Goal: Complete application form

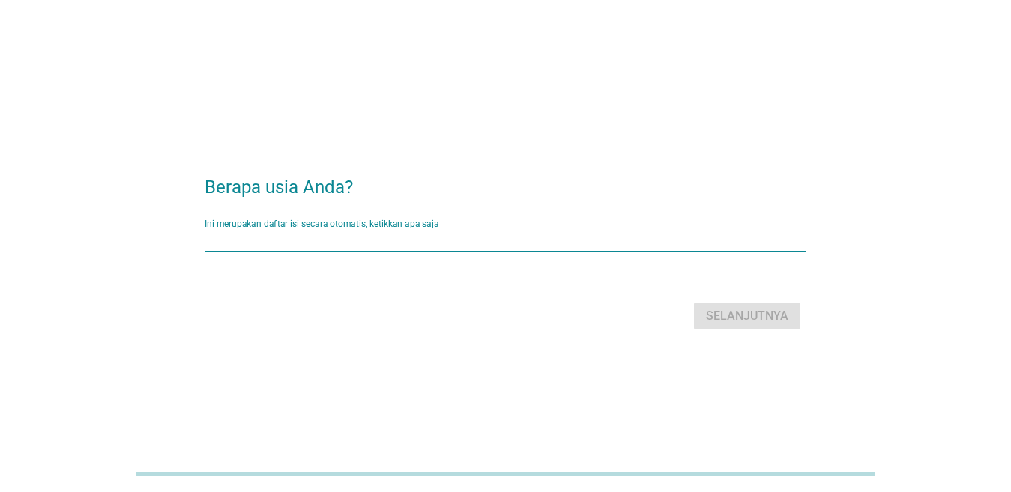
click at [474, 250] on input "Ini merupakan daftar isi secara otomatis, ketikkan apa saja" at bounding box center [495, 240] width 581 height 24
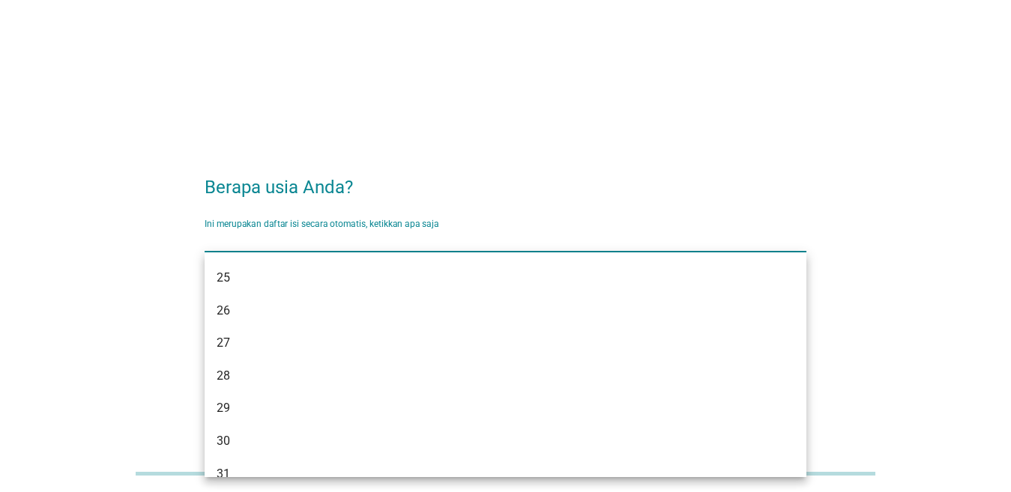
scroll to position [225, 0]
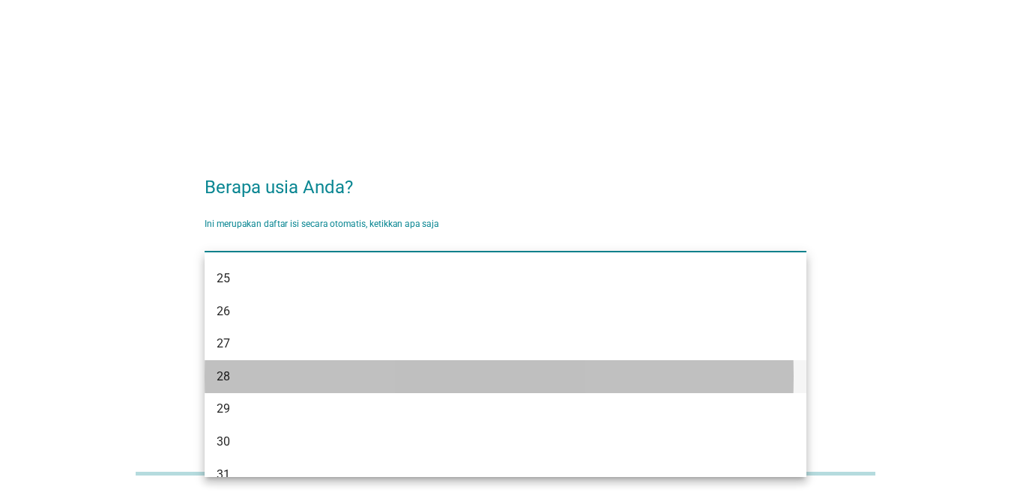
click at [378, 381] on div "28" at bounding box center [482, 377] width 530 height 18
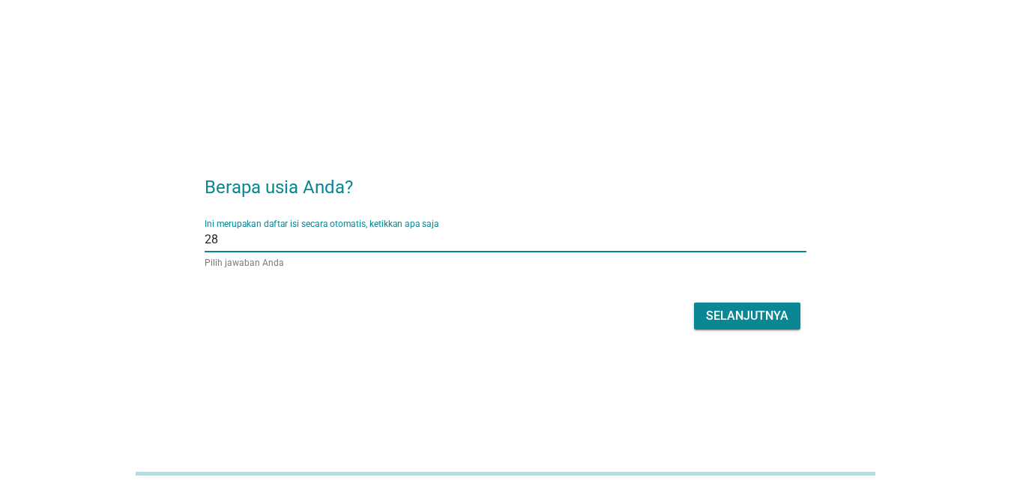
click at [782, 321] on font "Selanjutnya" at bounding box center [747, 316] width 82 height 14
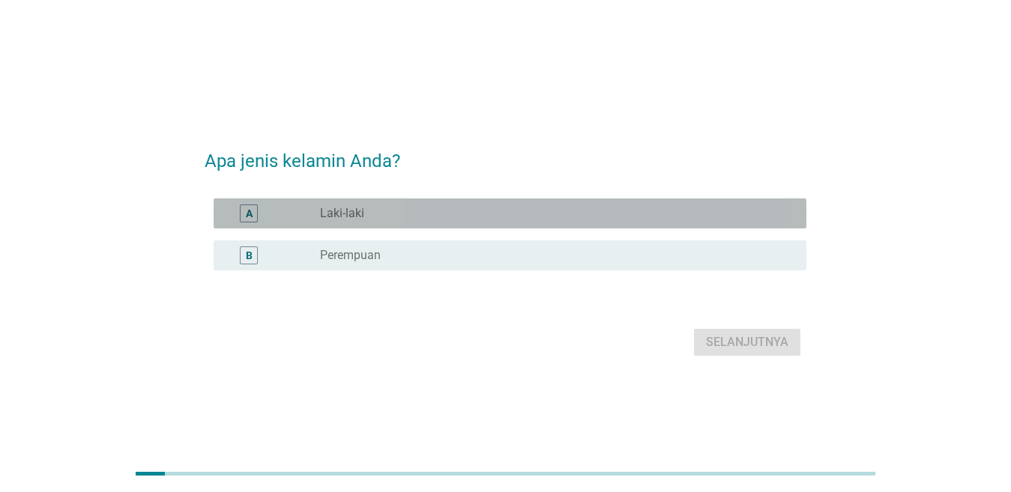
click at [416, 210] on div "tombol radio tidak dicentang Laki-laki" at bounding box center [551, 213] width 462 height 15
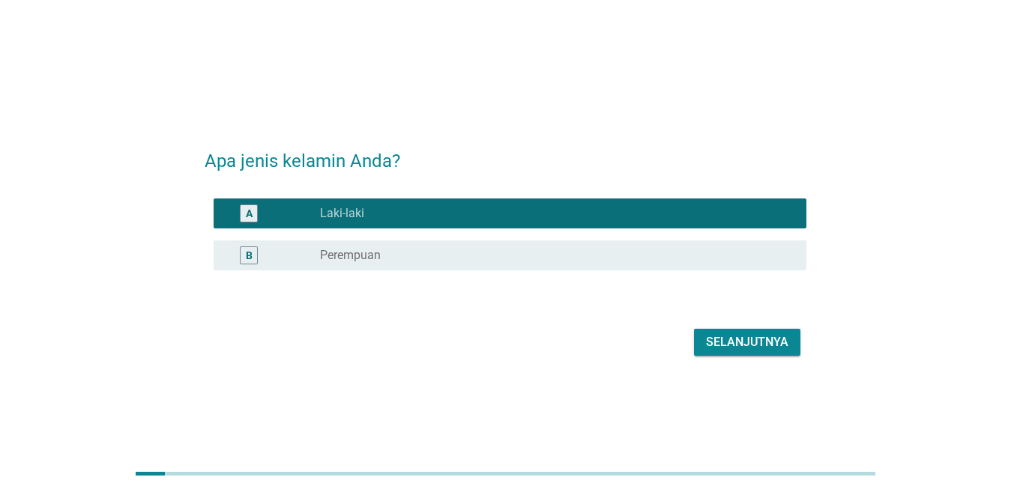
click at [756, 345] on font "Selanjutnya" at bounding box center [747, 342] width 82 height 14
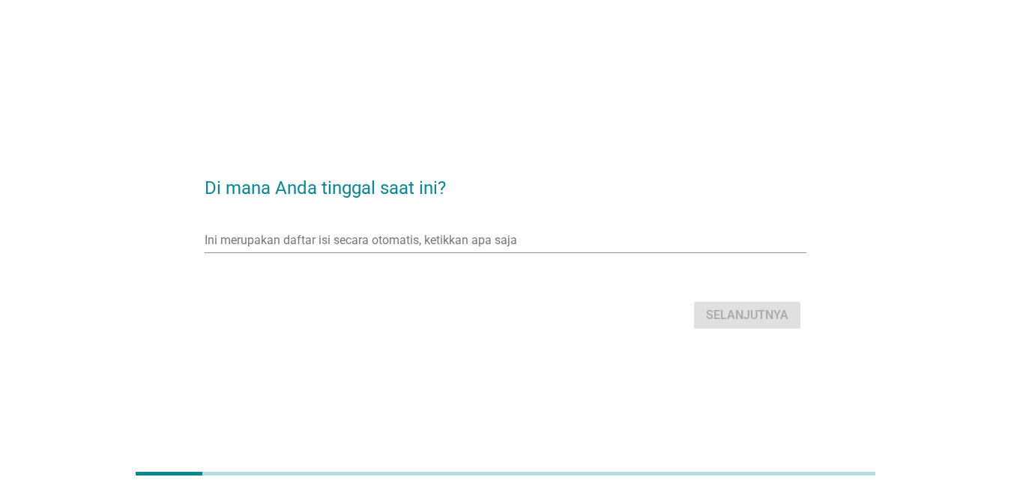
click at [499, 220] on div "Ini merupakan daftar isi secara otomatis, ketikkan apa saja panah_turun_bawah" at bounding box center [506, 244] width 602 height 48
click at [492, 239] on input "Ini merupakan daftar isi secara otomatis, ketikkan apa saja" at bounding box center [495, 241] width 581 height 24
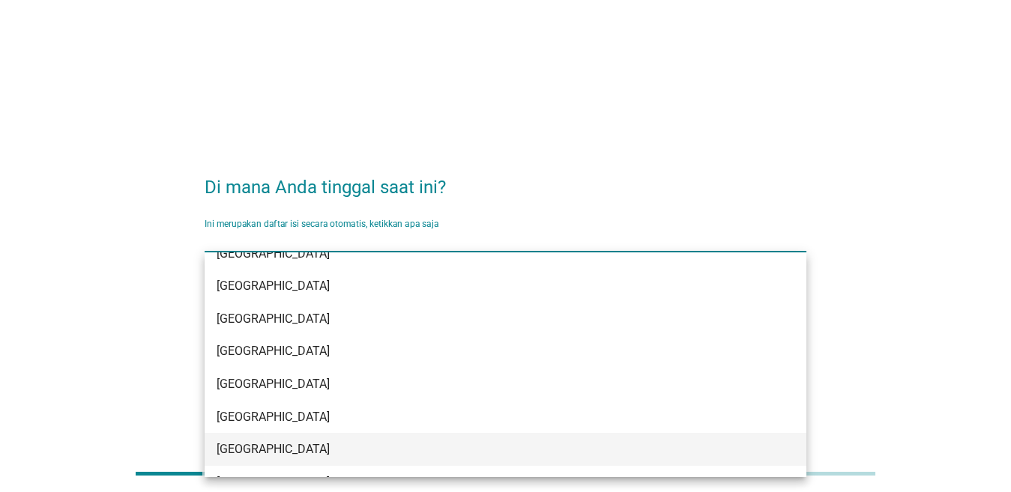
scroll to position [749, 0]
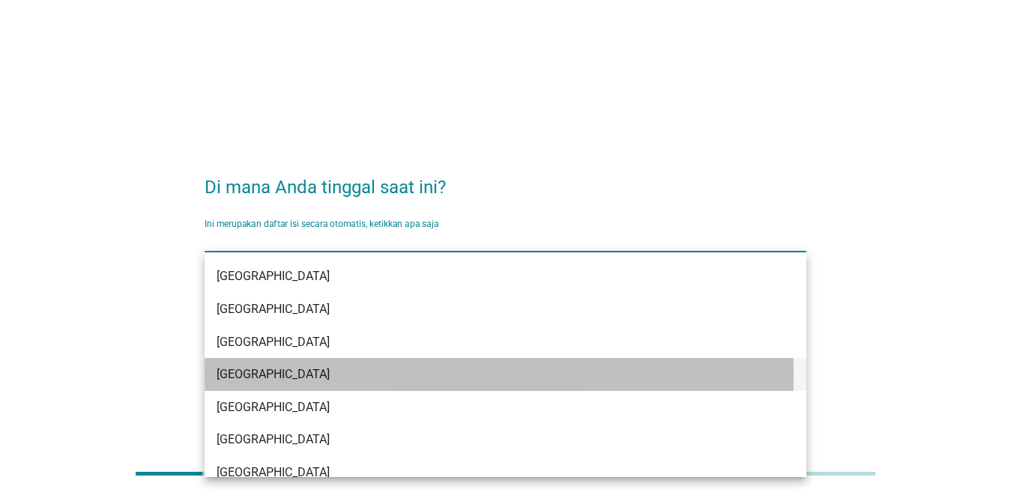
click at [401, 378] on div "[GEOGRAPHIC_DATA]" at bounding box center [482, 375] width 530 height 18
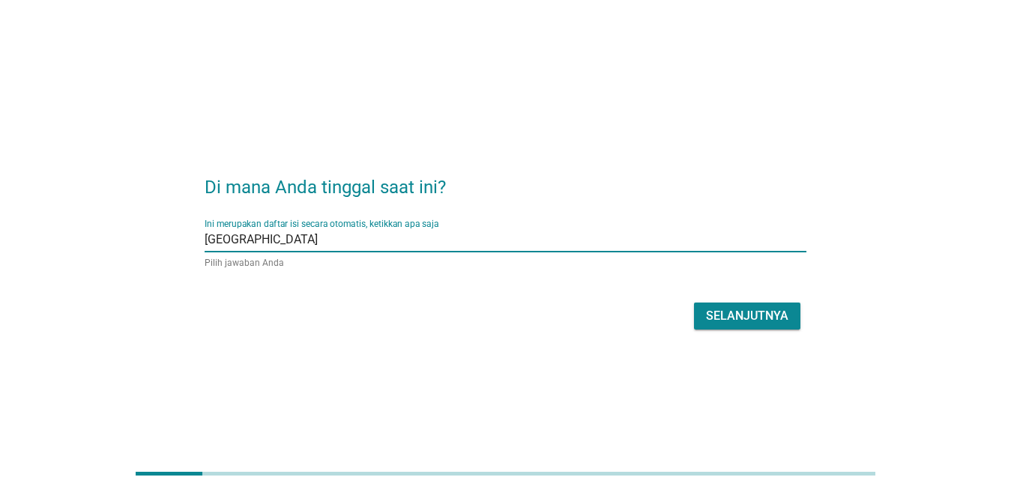
click at [761, 321] on font "Selanjutnya" at bounding box center [747, 316] width 82 height 14
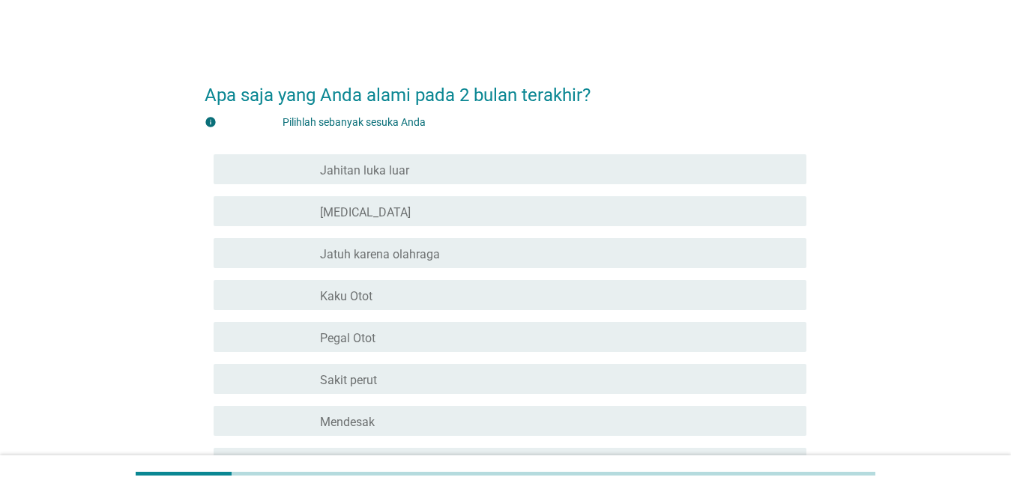
click at [396, 218] on div "garis besar kotak centang kosong [MEDICAL_DATA]" at bounding box center [557, 211] width 474 height 18
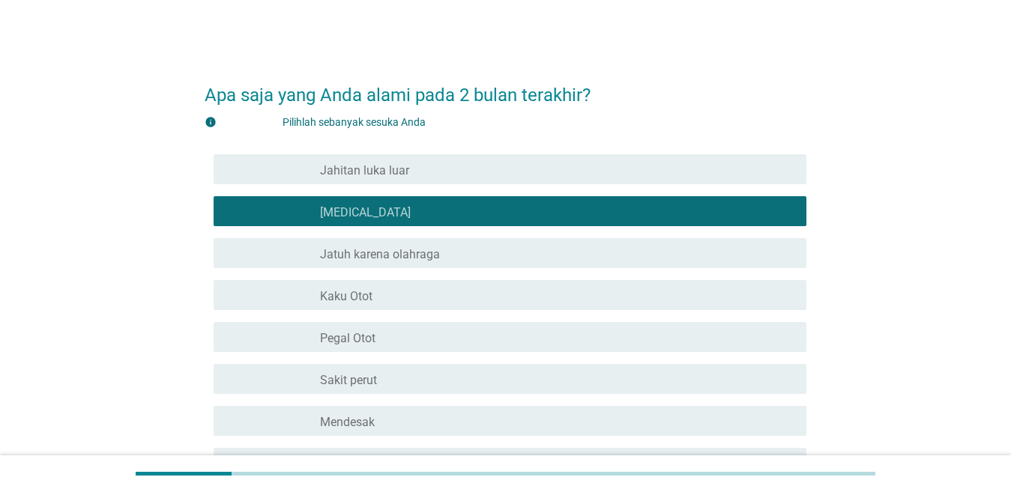
click at [391, 294] on div "garis besar kotak centang kosong Kaku Otot" at bounding box center [557, 295] width 474 height 18
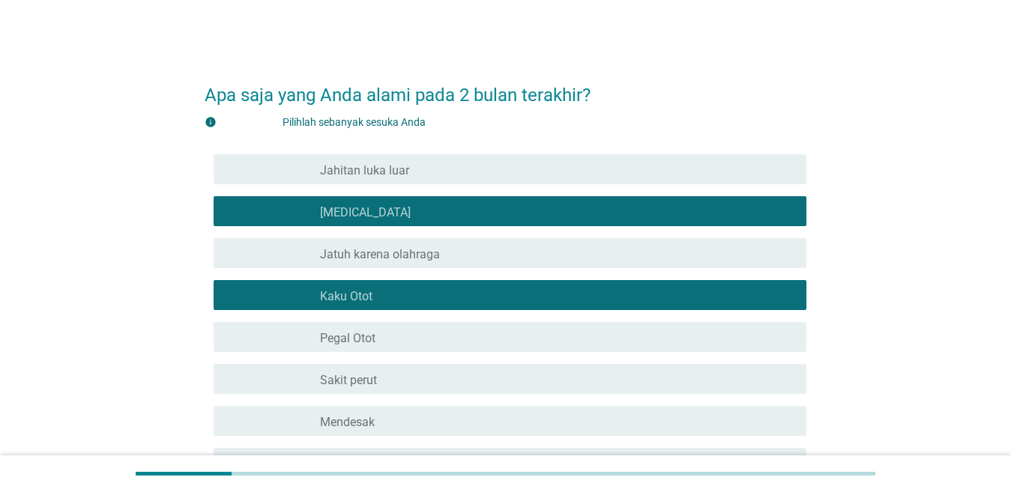
click at [390, 330] on div "garis besar kotak centang kosong Pegal Otot" at bounding box center [557, 337] width 474 height 18
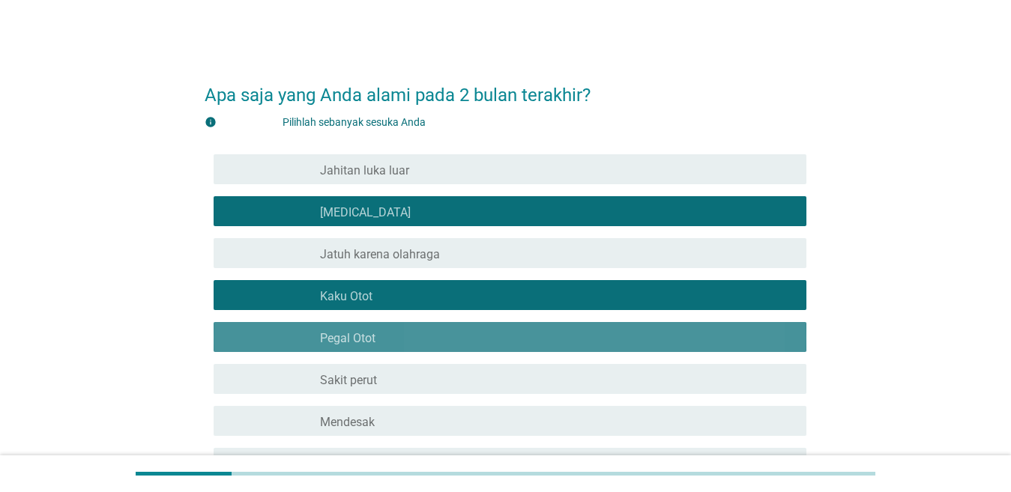
scroll to position [150, 0]
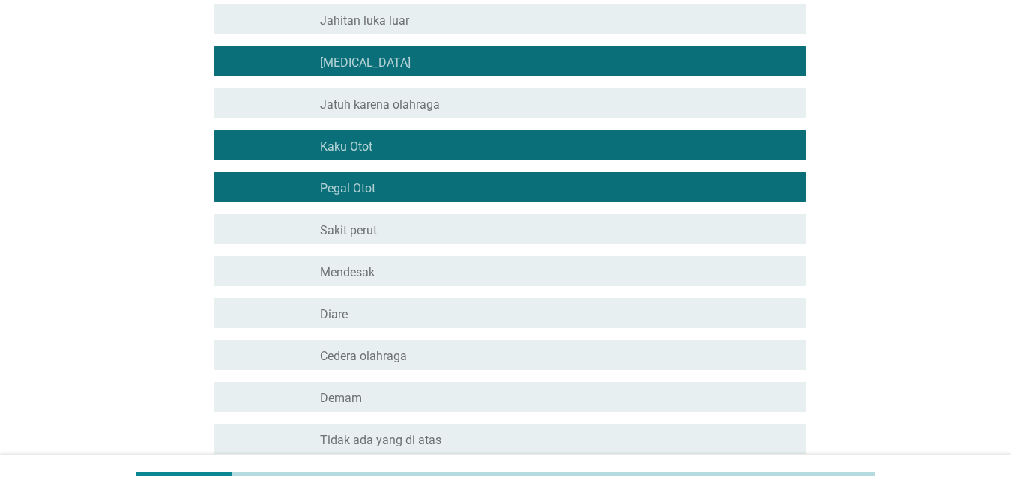
click at [370, 237] on font "Sakit perut" at bounding box center [348, 230] width 57 height 14
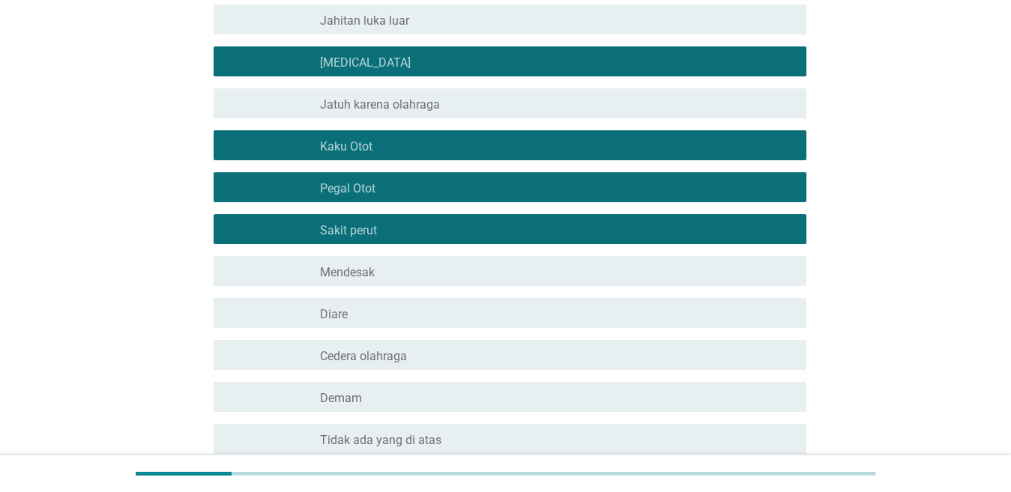
click at [369, 311] on div "garis besar kotak centang kosong Diare" at bounding box center [557, 313] width 474 height 18
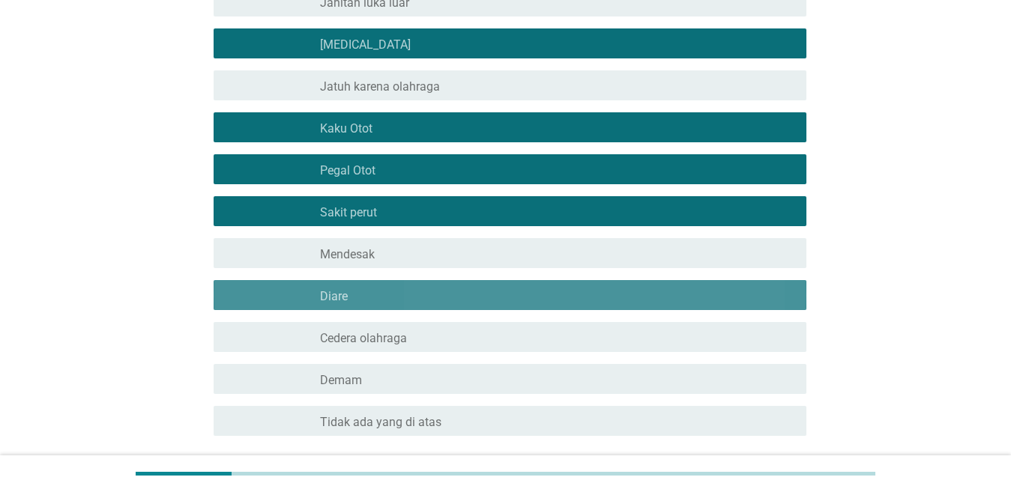
scroll to position [286, 0]
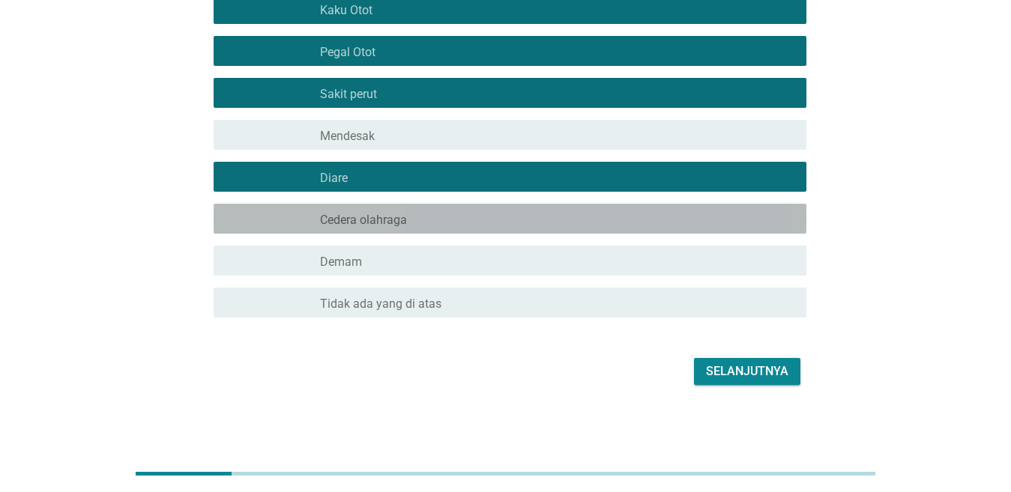
click at [372, 225] on font "Cedera olahraga" at bounding box center [363, 220] width 87 height 14
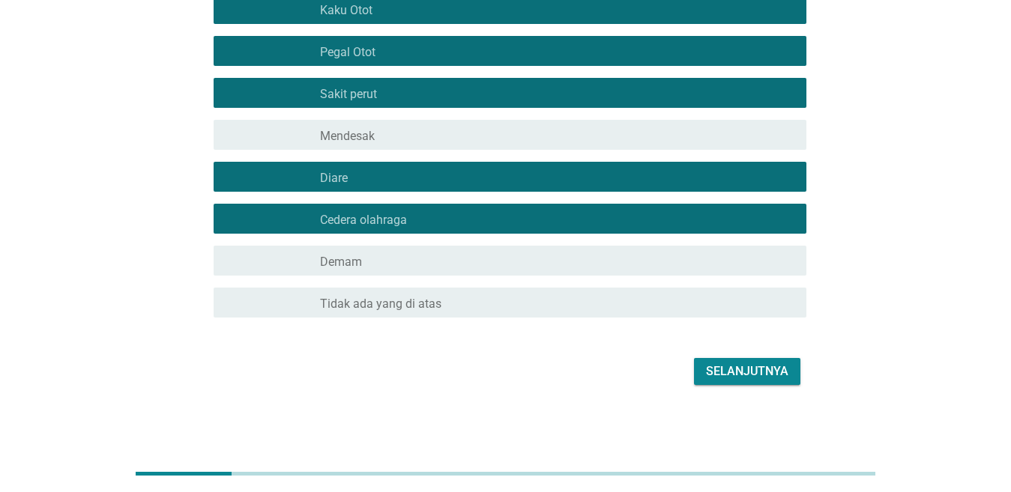
click at [379, 258] on div "garis besar kotak centang kosong Demam" at bounding box center [557, 261] width 474 height 18
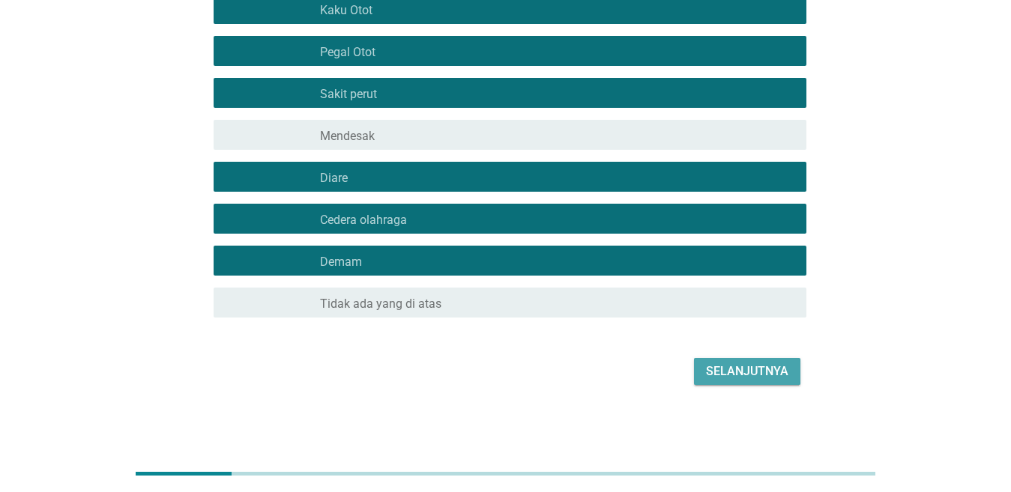
click at [772, 378] on font "Selanjutnya" at bounding box center [747, 372] width 82 height 18
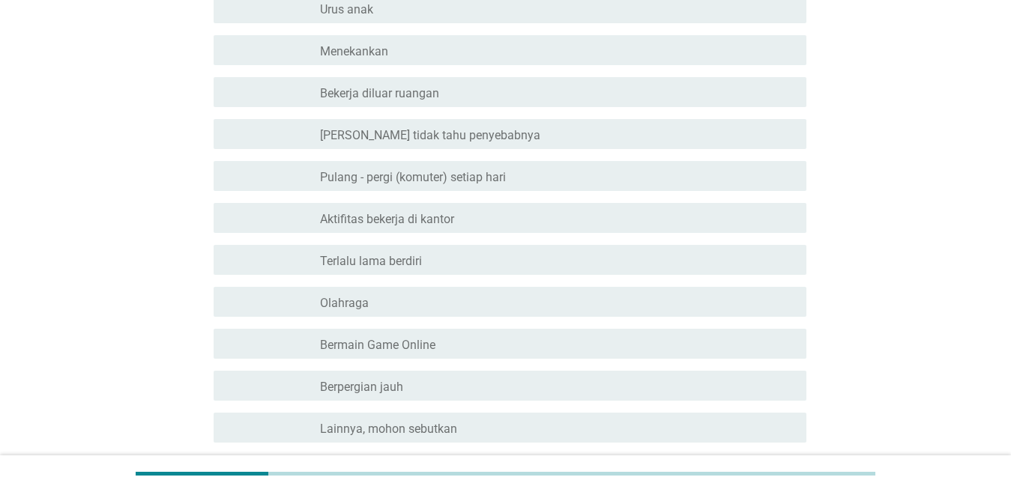
scroll to position [300, 0]
click at [359, 211] on font "Aktifitas bekerja di kantor" at bounding box center [387, 218] width 134 height 14
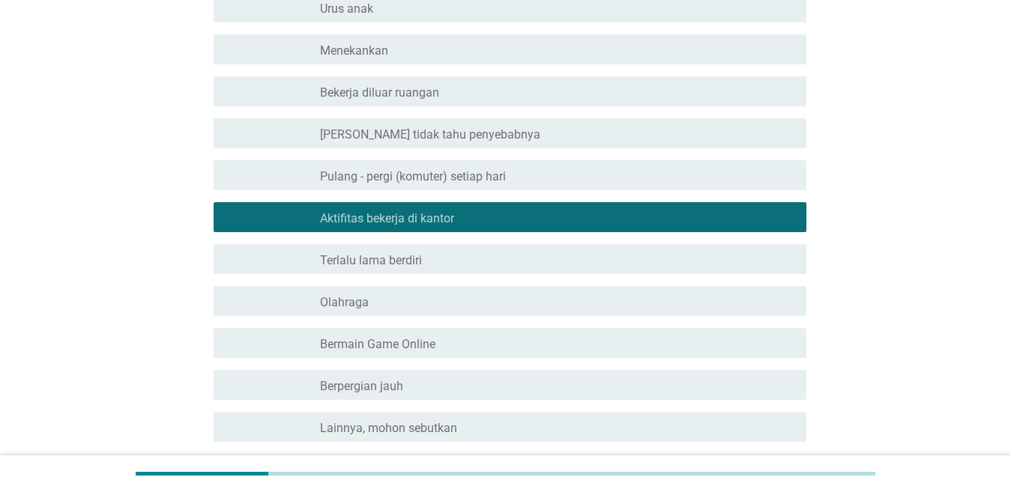
scroll to position [375, 0]
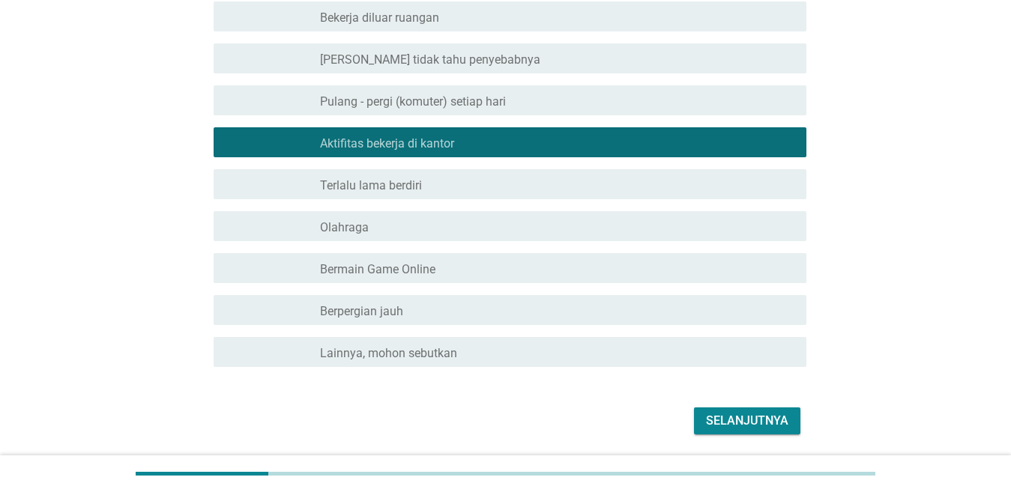
click at [362, 220] on font "Olahraga" at bounding box center [344, 227] width 49 height 14
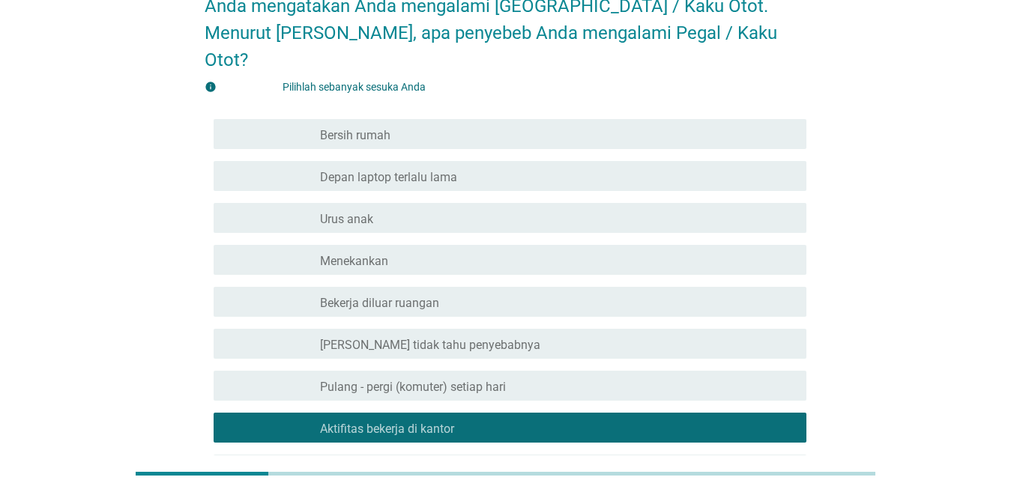
scroll to position [75, 0]
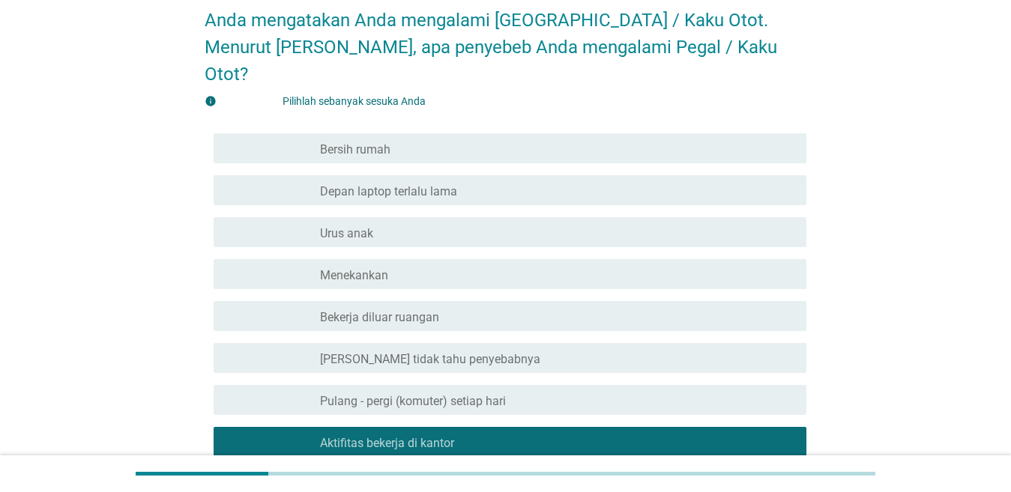
click at [397, 178] on div "memeriksa garis besar kotak centang kosong Depan laptop terlalu lama" at bounding box center [506, 190] width 602 height 42
click at [397, 184] on font "Depan laptop terlalu lama" at bounding box center [388, 191] width 137 height 14
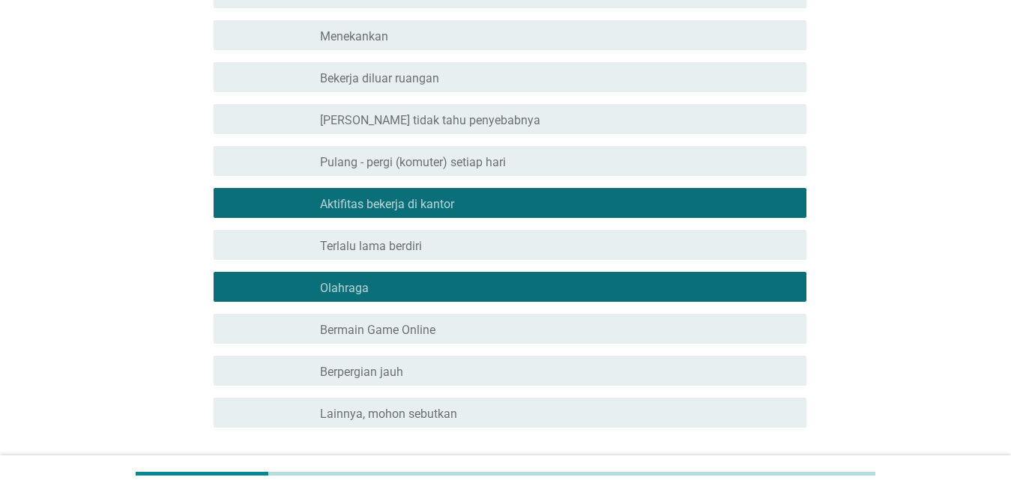
scroll to position [397, 0]
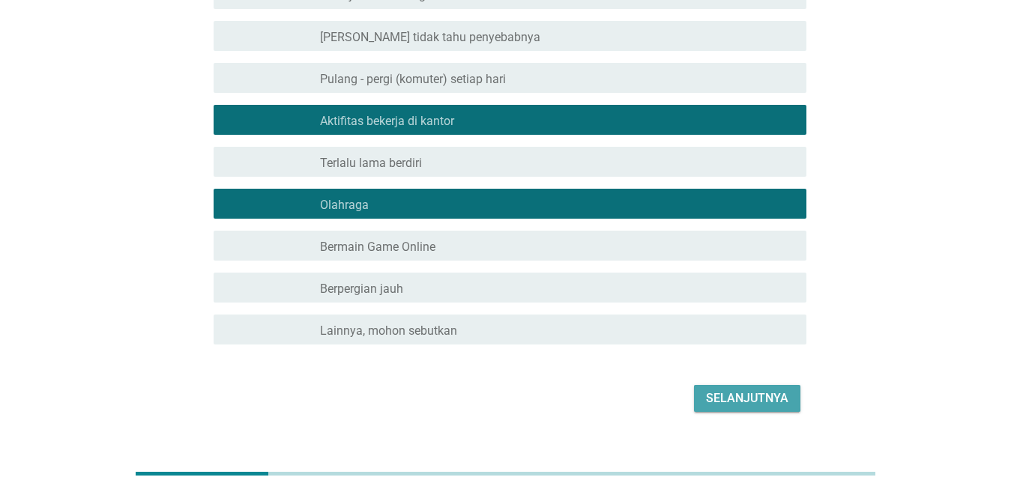
click at [766, 391] on font "Selanjutnya" at bounding box center [747, 398] width 82 height 14
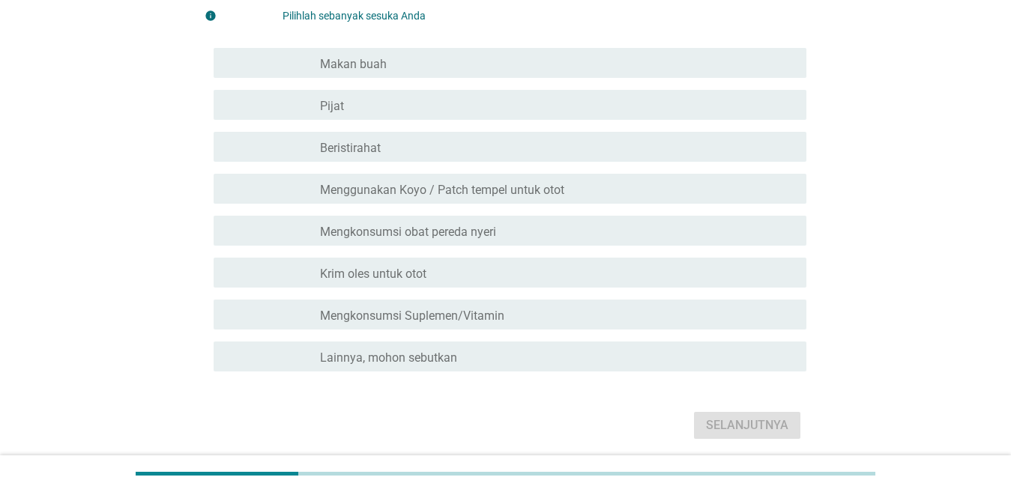
scroll to position [150, 0]
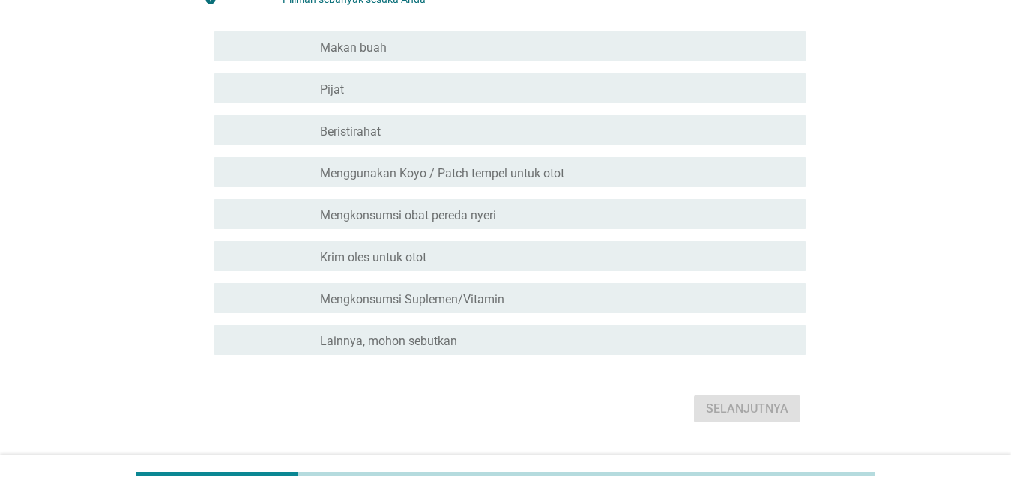
click at [396, 127] on div "garis besar kotak centang kosong Beristirahat" at bounding box center [557, 130] width 474 height 18
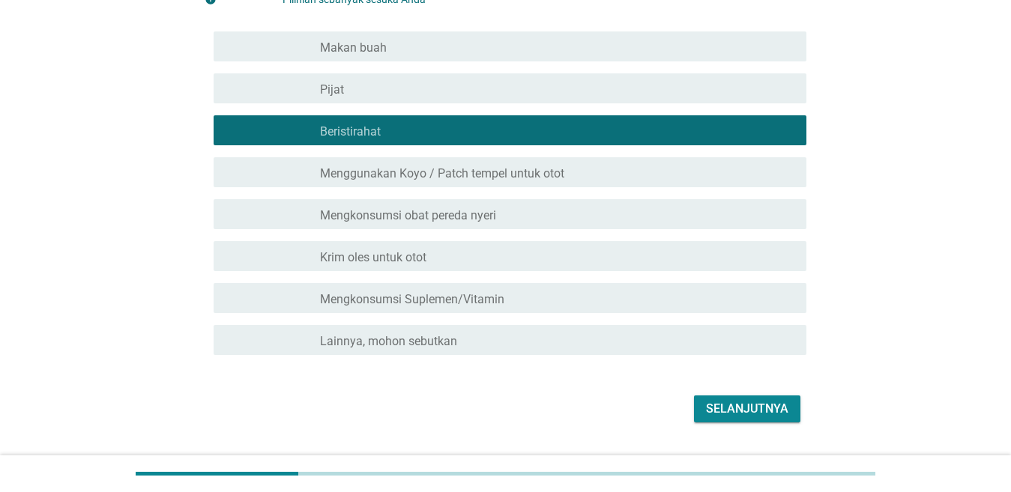
click at [387, 211] on font "Mengkonsumsi obat pereda nyeri" at bounding box center [408, 215] width 176 height 14
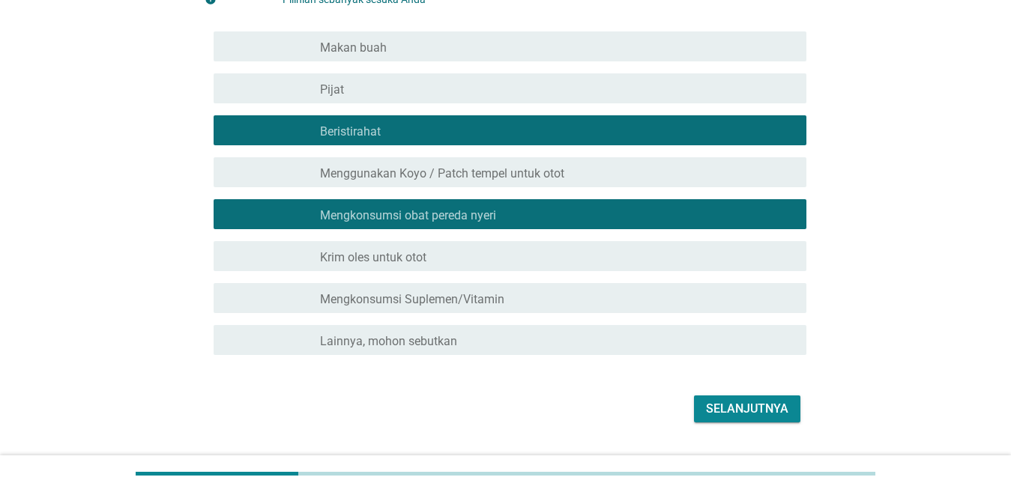
click at [386, 258] on font "Krim oles untuk otot" at bounding box center [373, 257] width 106 height 14
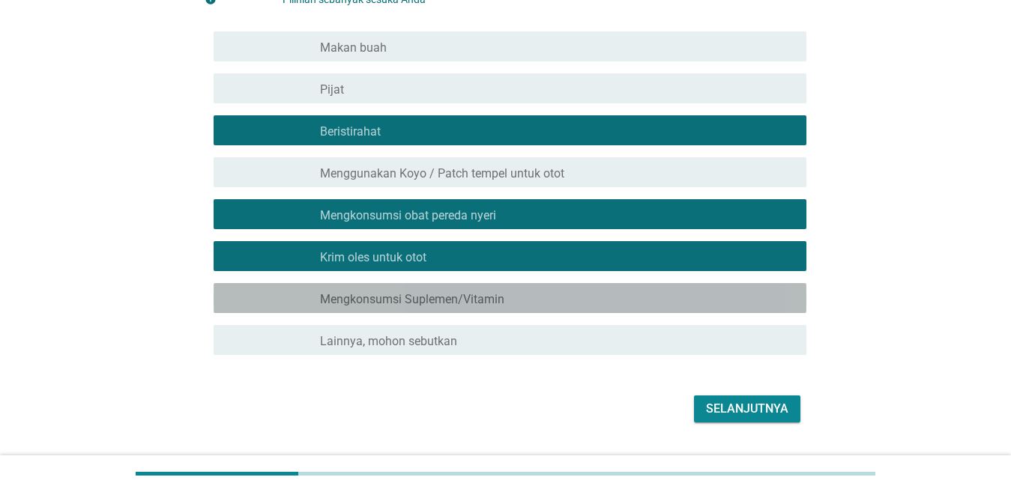
click at [403, 308] on div "memeriksa garis besar kotak centang kosong Mengkonsumsi Suplemen/Vitamin" at bounding box center [510, 298] width 593 height 30
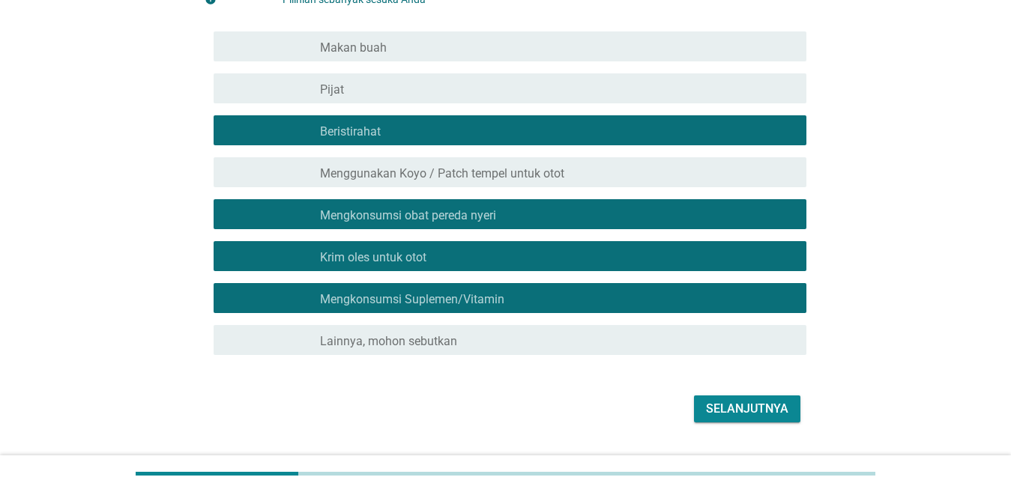
click at [746, 406] on font "Selanjutnya" at bounding box center [747, 409] width 82 height 14
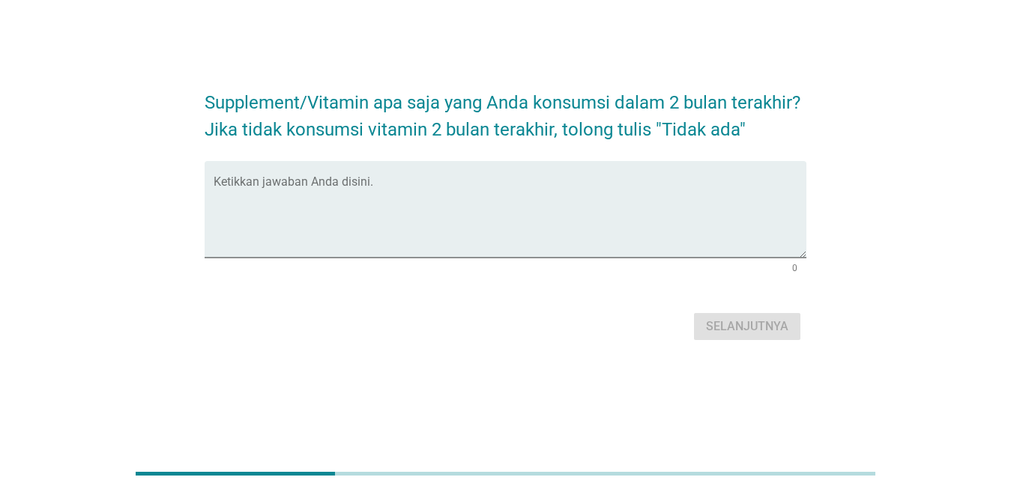
scroll to position [0, 0]
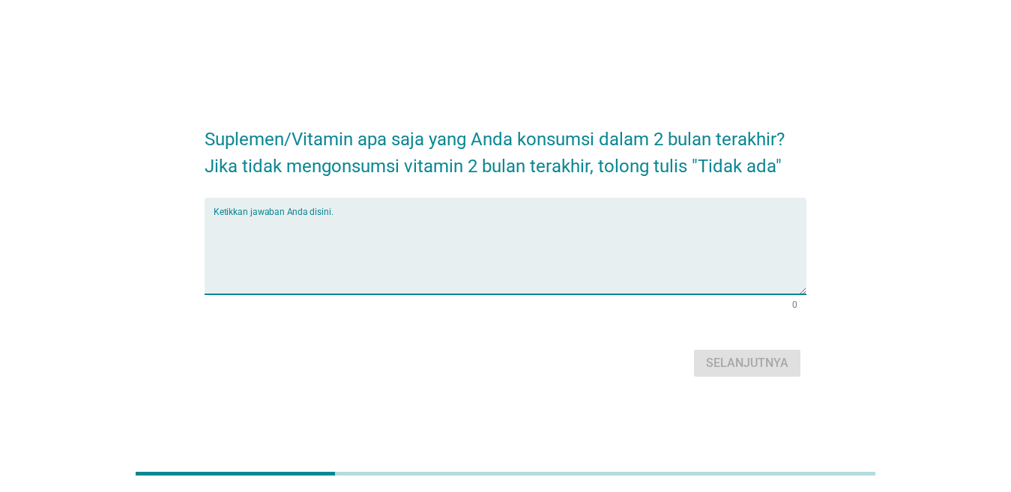
click at [485, 247] on textarea "Ketikkan jawaban Anda disini." at bounding box center [510, 255] width 593 height 79
type textarea "fatigon"
click at [796, 369] on button "Selanjutnya" at bounding box center [747, 363] width 106 height 27
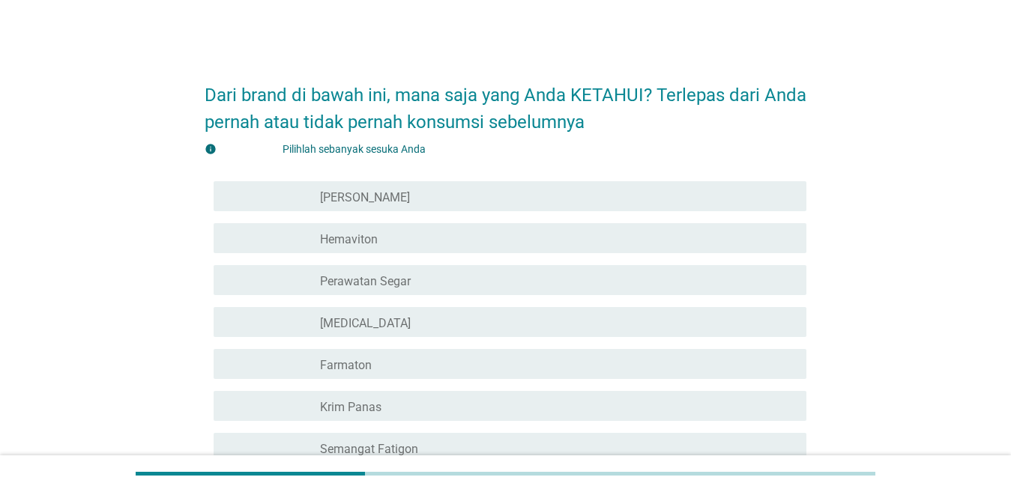
click at [504, 192] on div "garis besar kotak centang kosong [PERSON_NAME]" at bounding box center [557, 196] width 474 height 18
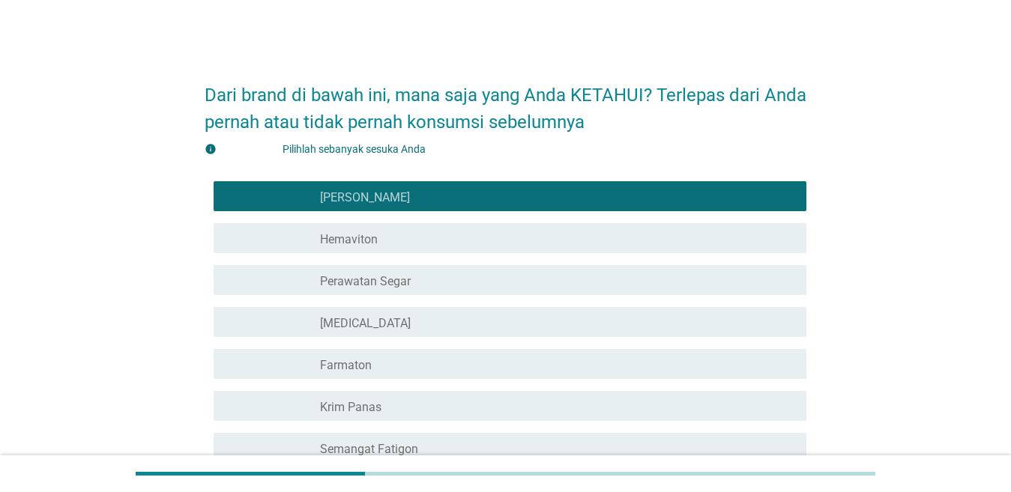
click at [496, 240] on div "garis besar kotak centang kosong Hemaviton" at bounding box center [557, 238] width 474 height 18
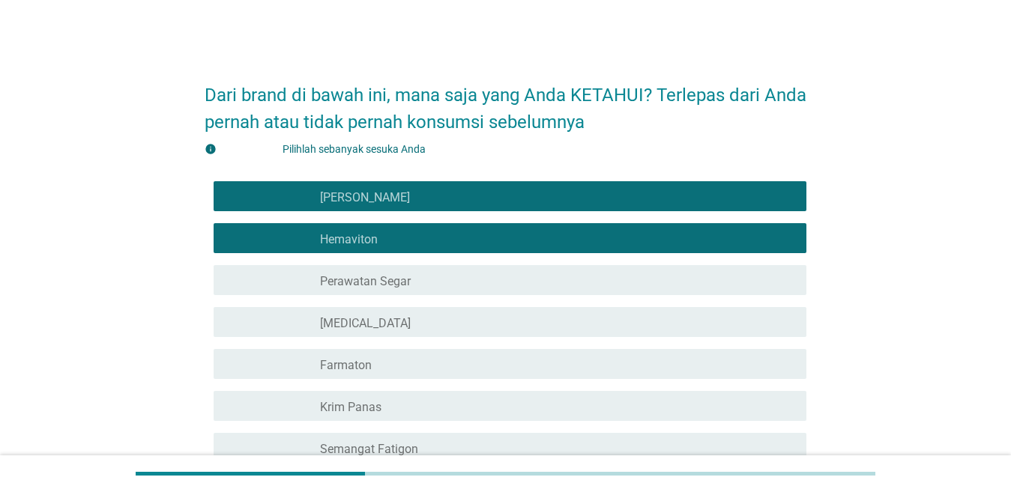
scroll to position [225, 0]
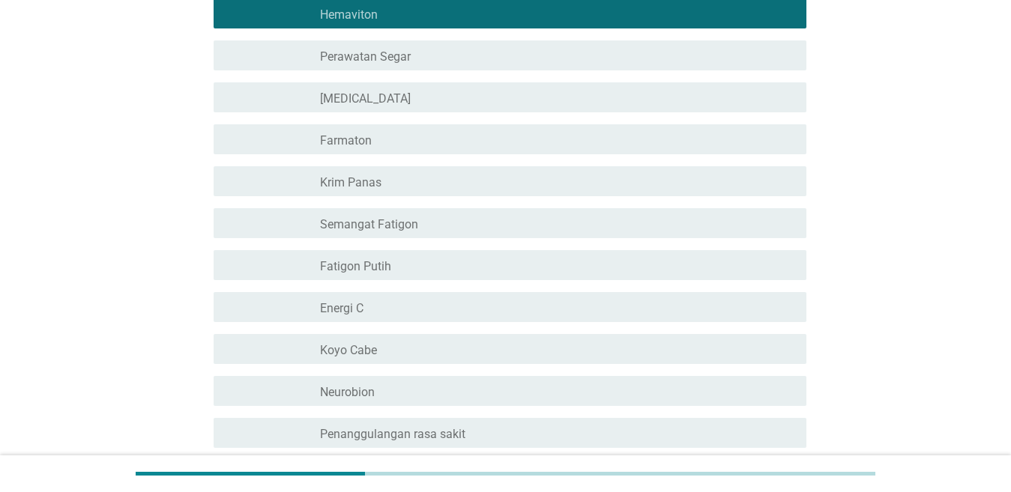
click at [459, 108] on div "memeriksa garis besar kotak centang kosong [MEDICAL_DATA]" at bounding box center [510, 97] width 593 height 30
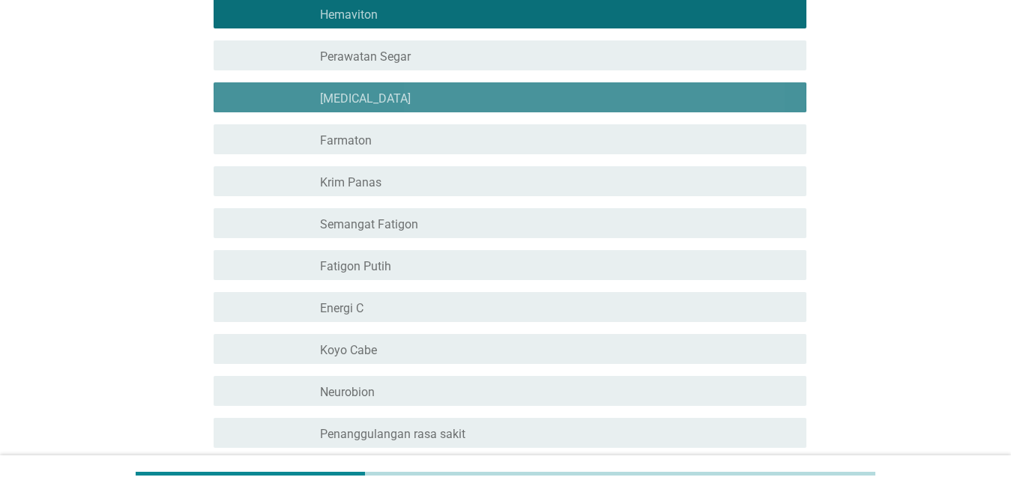
click at [458, 99] on div "garis besar kotak centang kosong [MEDICAL_DATA]" at bounding box center [557, 97] width 474 height 18
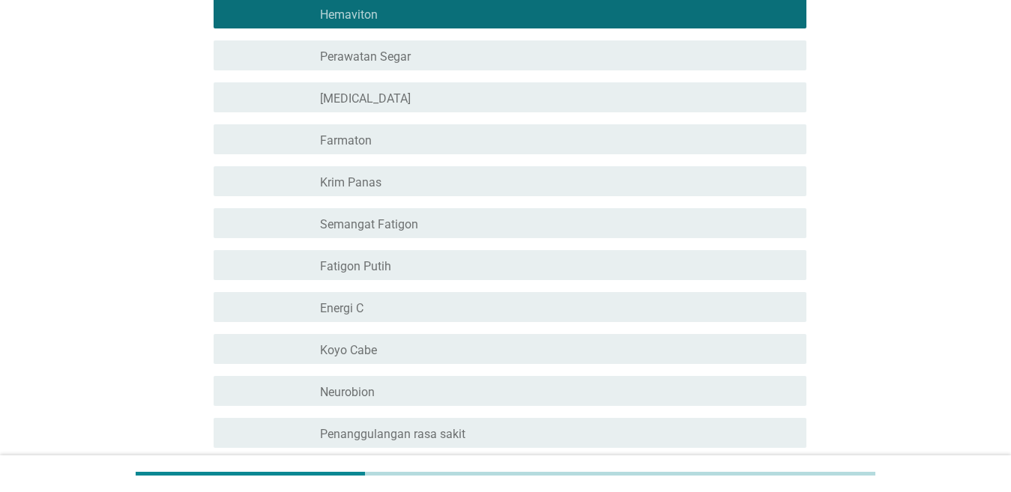
click at [451, 133] on div "garis besar kotak centang kosong Farmaton" at bounding box center [557, 139] width 474 height 18
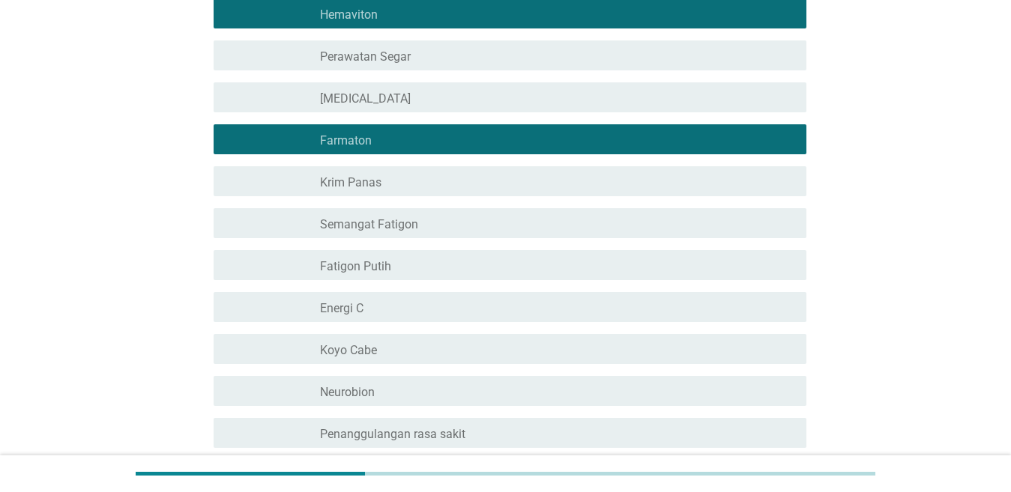
click at [441, 142] on div "garis besar kotak centang kosong Farmaton" at bounding box center [557, 139] width 474 height 18
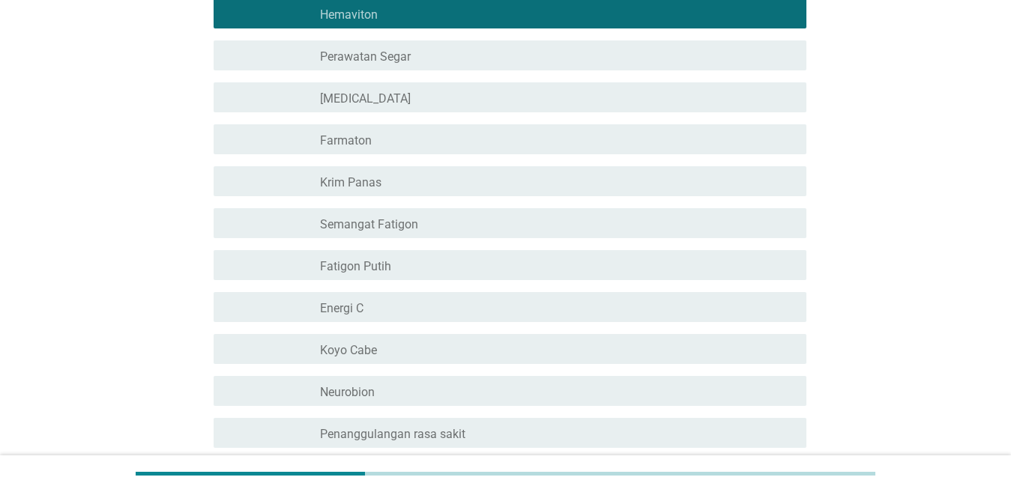
click at [438, 91] on div "garis besar kotak centang kosong [MEDICAL_DATA]" at bounding box center [557, 97] width 474 height 18
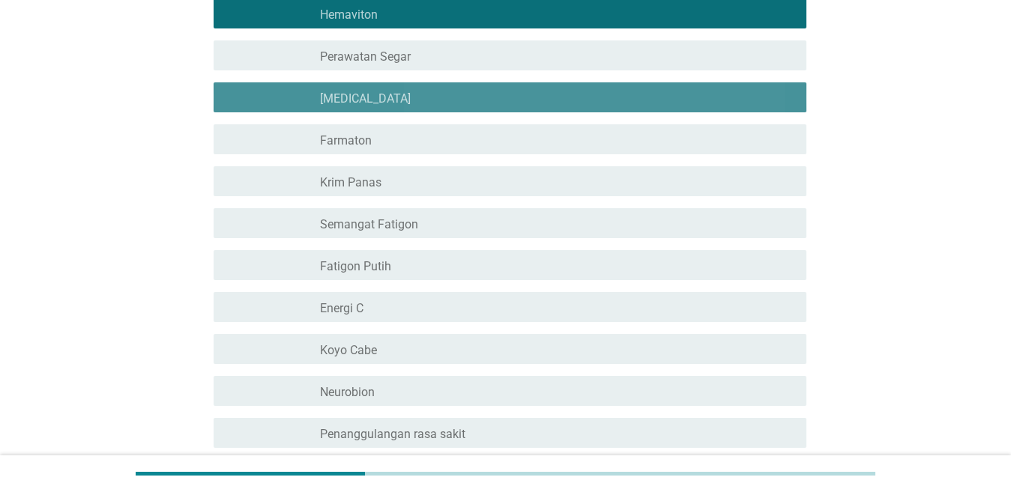
click at [441, 133] on div "garis besar kotak centang kosong Farmaton" at bounding box center [557, 139] width 474 height 18
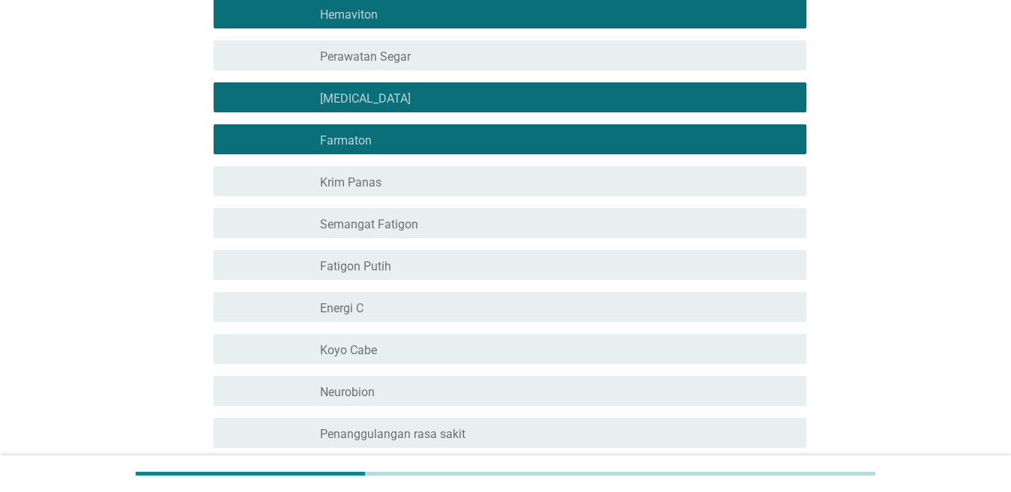
click at [433, 234] on div "memeriksa garis besar kotak centang kosong Semangat Fatigon" at bounding box center [510, 223] width 593 height 30
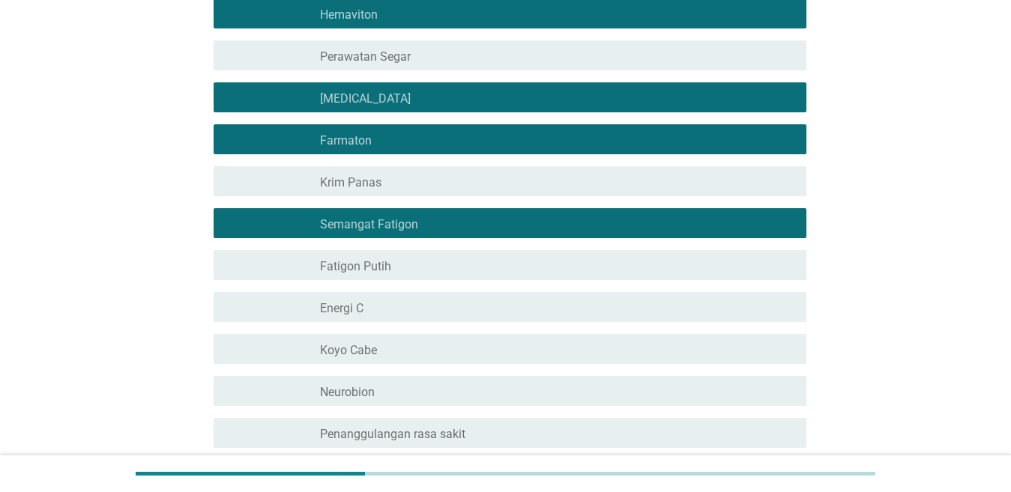
click at [426, 268] on div "garis besar kotak centang kosong Fatigon Putih" at bounding box center [557, 265] width 474 height 18
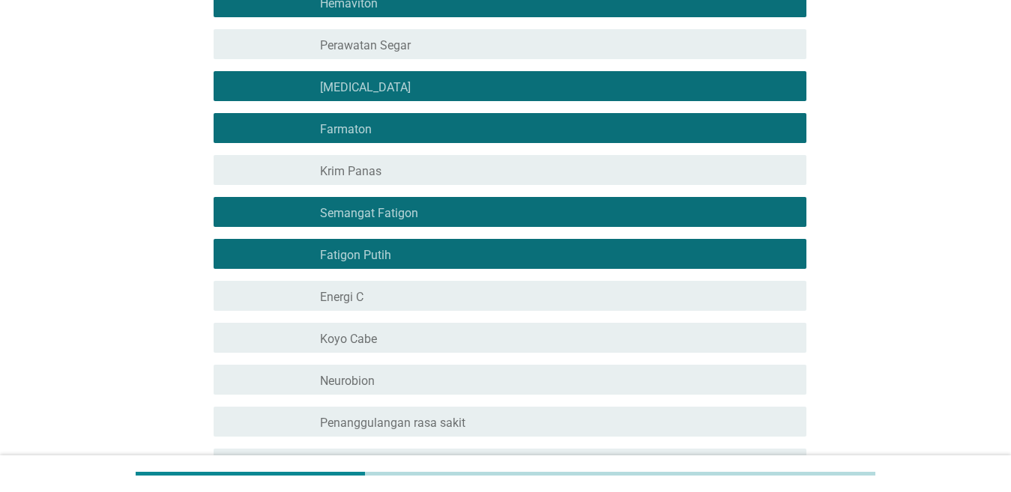
scroll to position [397, 0]
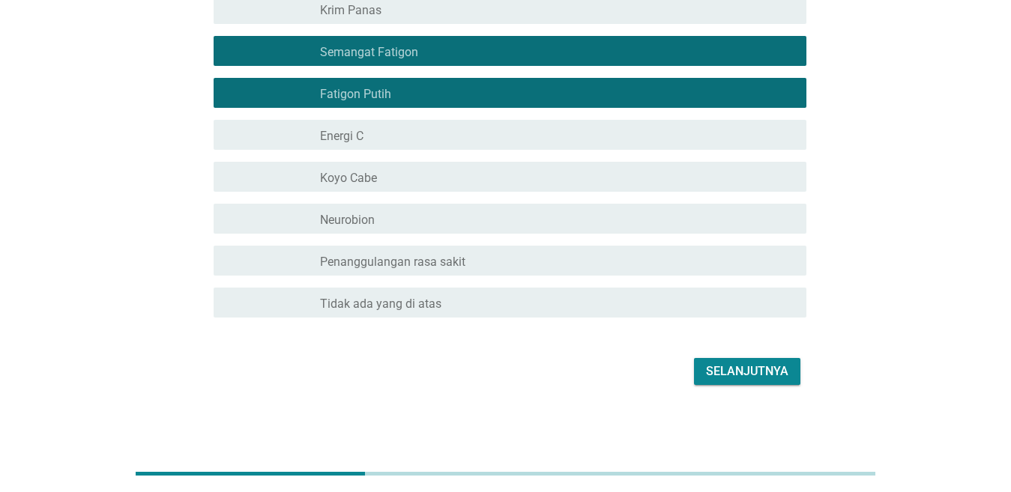
click at [419, 137] on div "garis besar kotak centang kosong Energi C" at bounding box center [557, 135] width 474 height 18
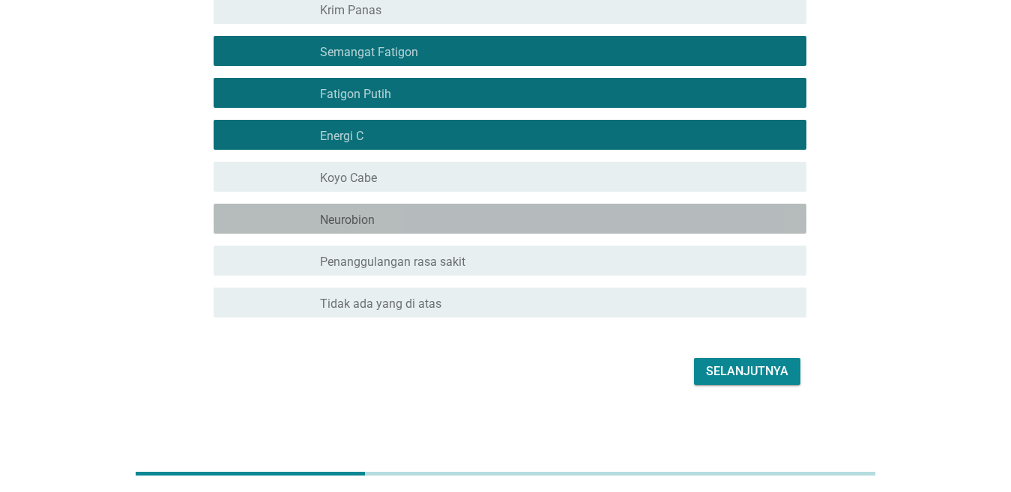
click at [414, 217] on div "garis besar kotak centang kosong Neurobion" at bounding box center [557, 219] width 474 height 18
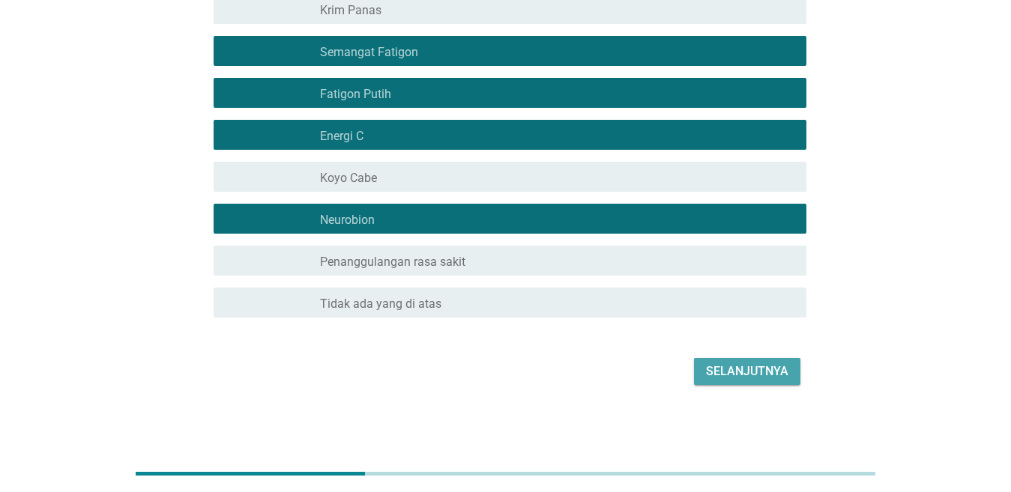
click at [728, 366] on font "Selanjutnya" at bounding box center [747, 371] width 82 height 14
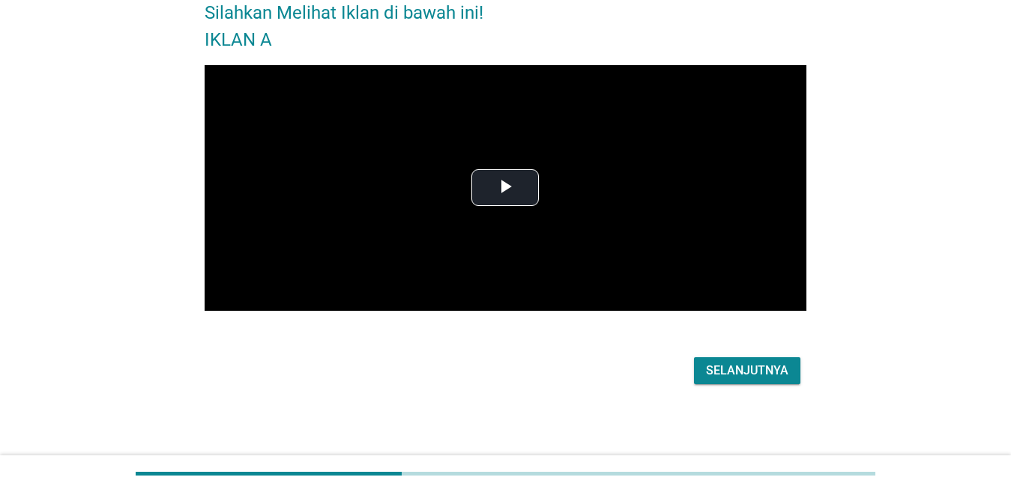
scroll to position [0, 0]
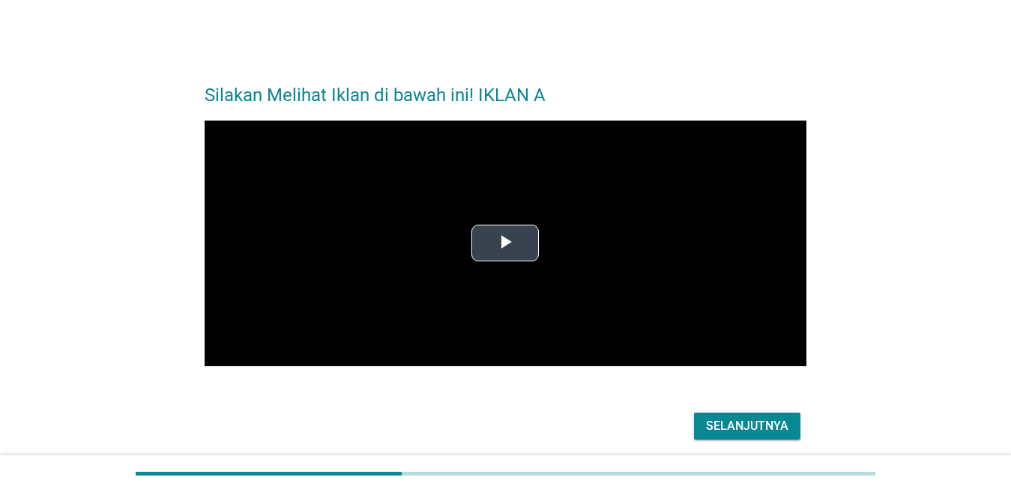
click at [505, 244] on span "Video Player" at bounding box center [505, 244] width 0 height 0
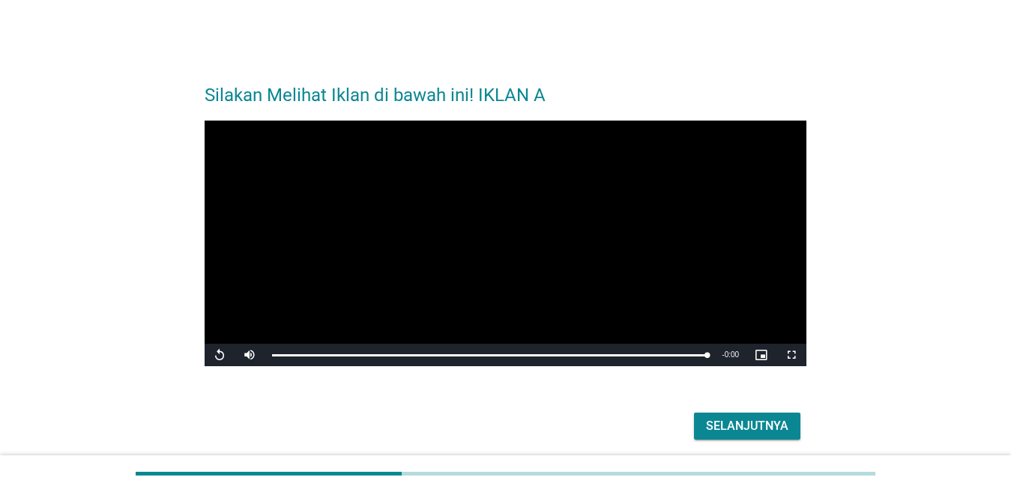
click at [754, 425] on font "Selanjutnya" at bounding box center [747, 426] width 82 height 14
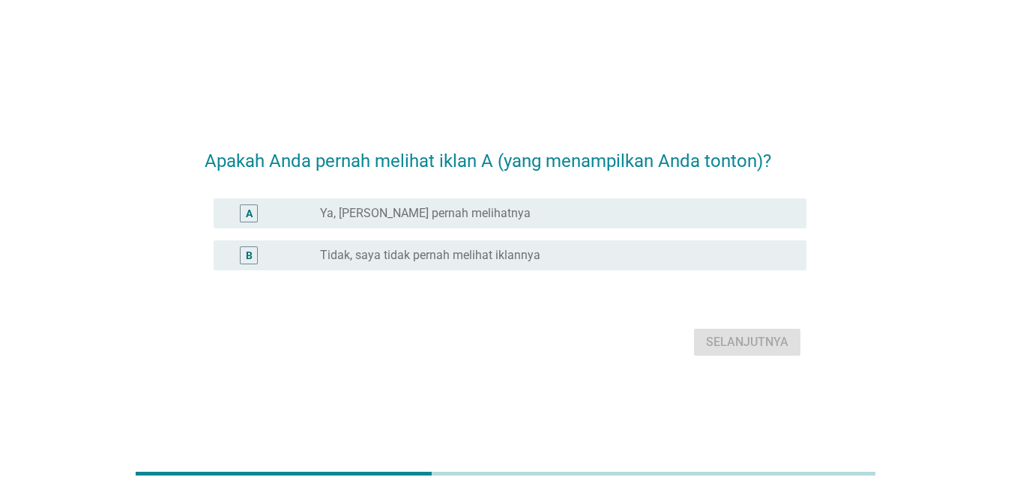
click at [543, 217] on div "tombol radio tidak dicentang Ya, [PERSON_NAME] pernah melihatnya" at bounding box center [551, 213] width 462 height 15
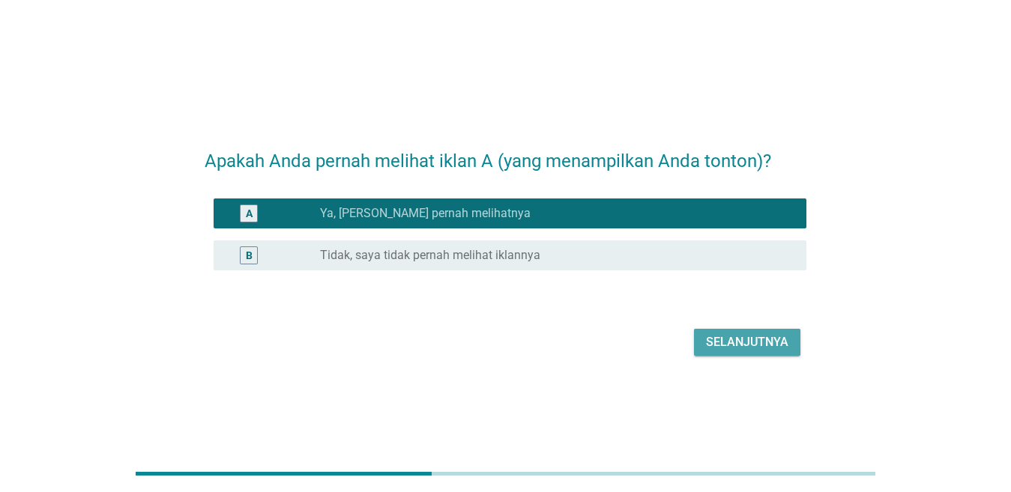
click at [776, 348] on font "Selanjutnya" at bounding box center [747, 342] width 82 height 14
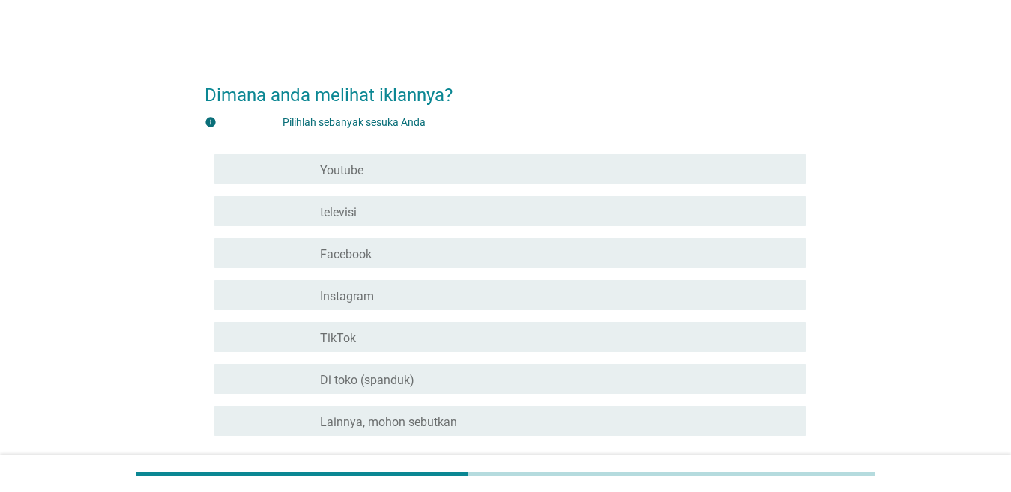
click at [494, 171] on div "garis besar kotak centang kosong Youtube" at bounding box center [557, 169] width 474 height 18
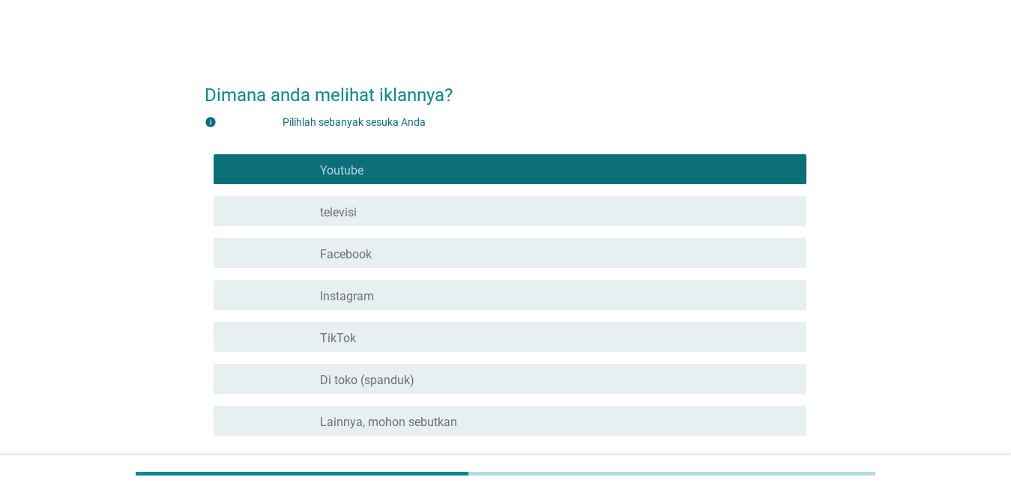
click at [490, 205] on div "garis besar kotak centang kosong televisi" at bounding box center [557, 211] width 474 height 18
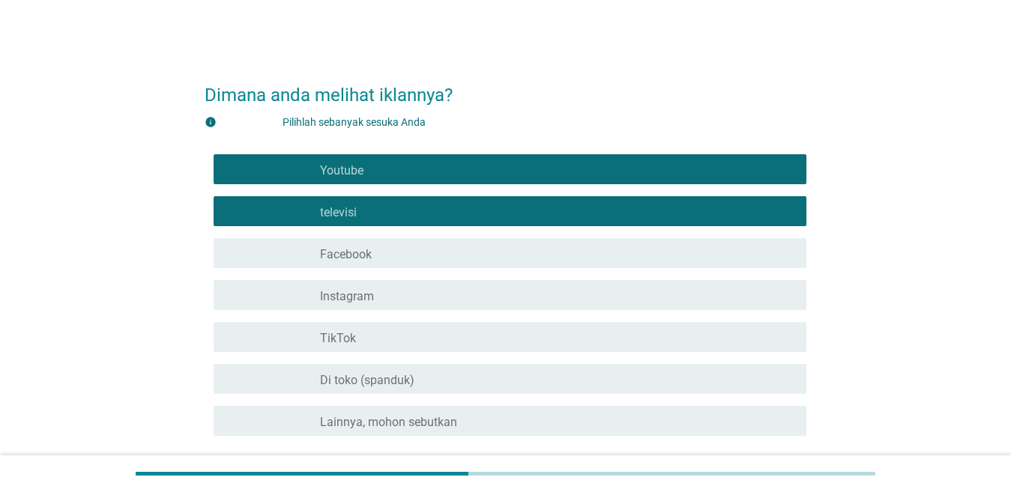
click at [486, 340] on div "garis besar kotak centang kosong TikTok" at bounding box center [557, 337] width 474 height 18
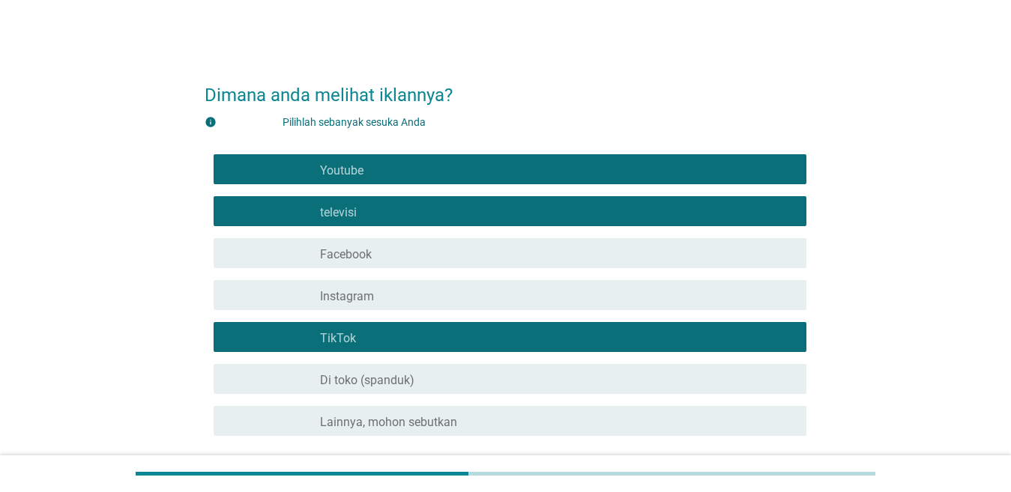
scroll to position [118, 0]
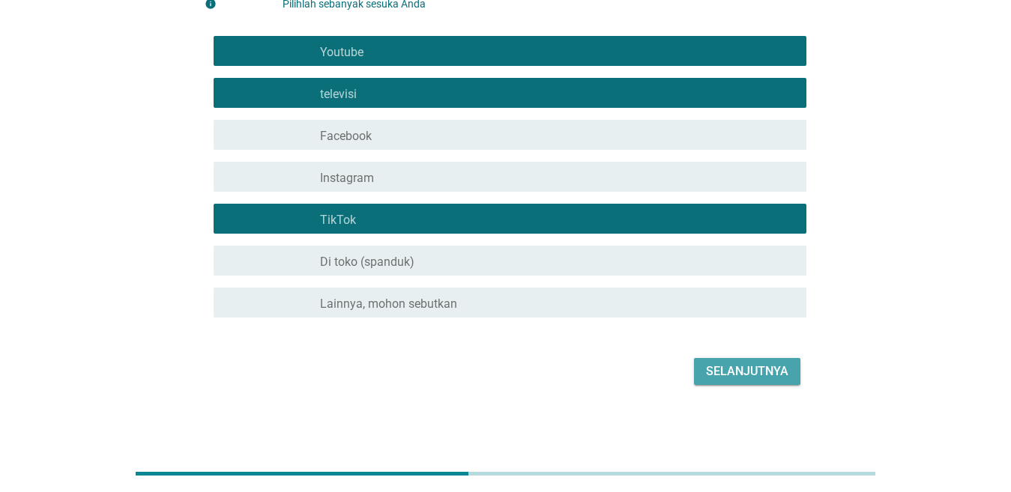
click at [731, 379] on font "Selanjutnya" at bounding box center [747, 372] width 82 height 18
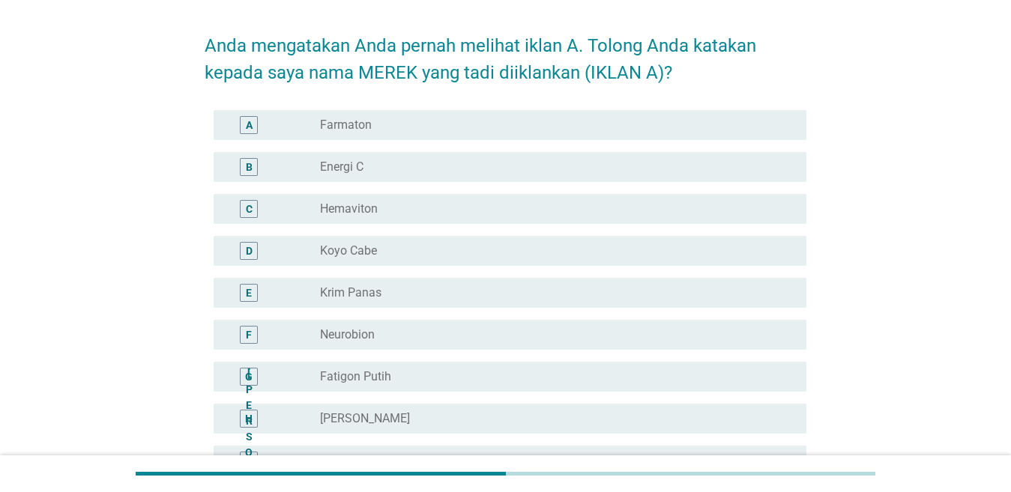
scroll to position [75, 0]
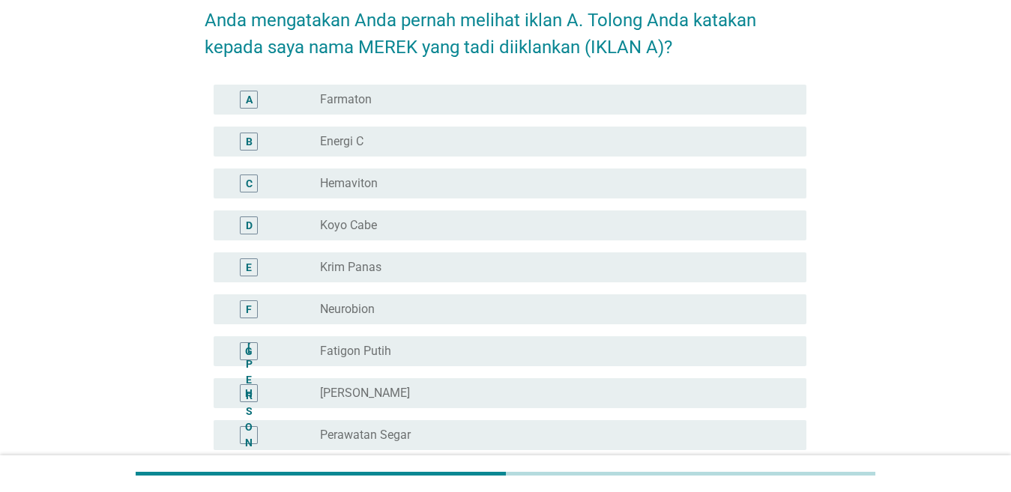
click at [417, 354] on div "tombol radio tidak dicentang Fatigon Putih" at bounding box center [551, 351] width 462 height 15
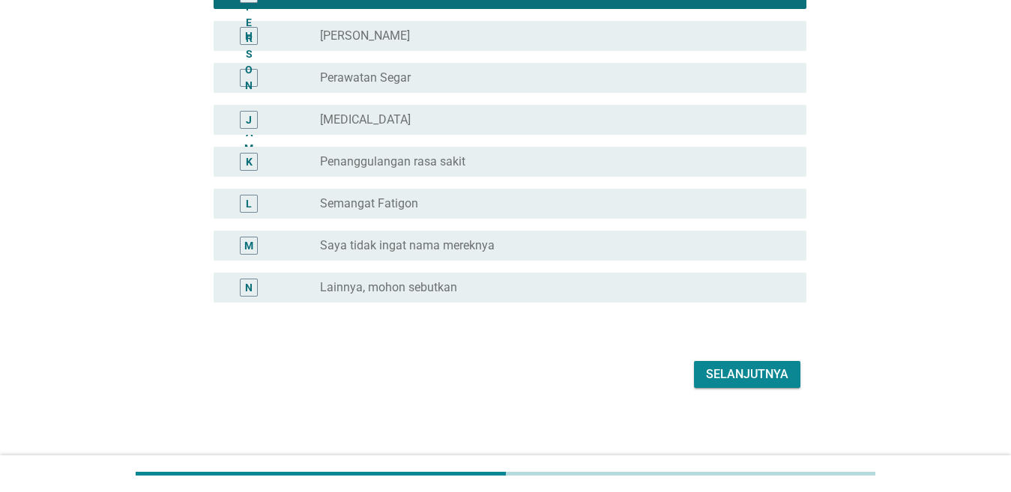
scroll to position [435, 0]
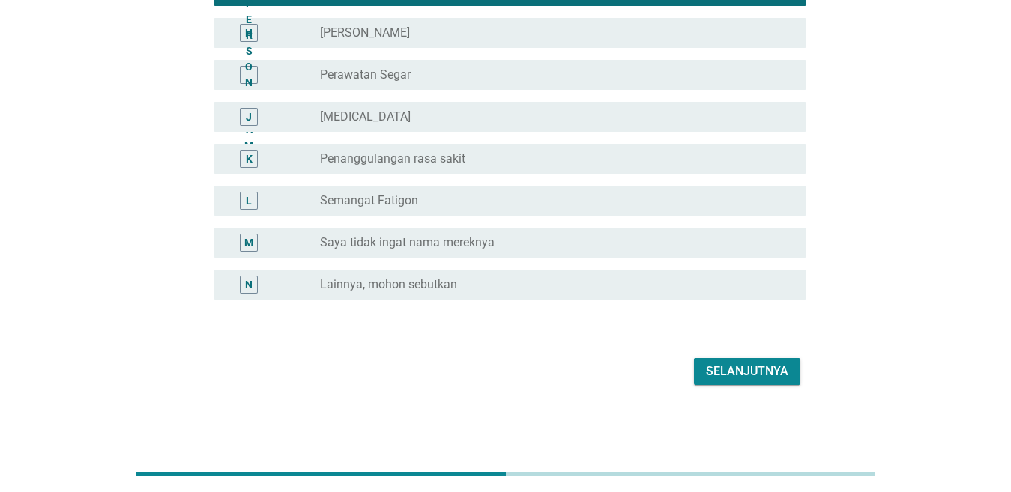
click at [719, 369] on font "Selanjutnya" at bounding box center [747, 371] width 82 height 14
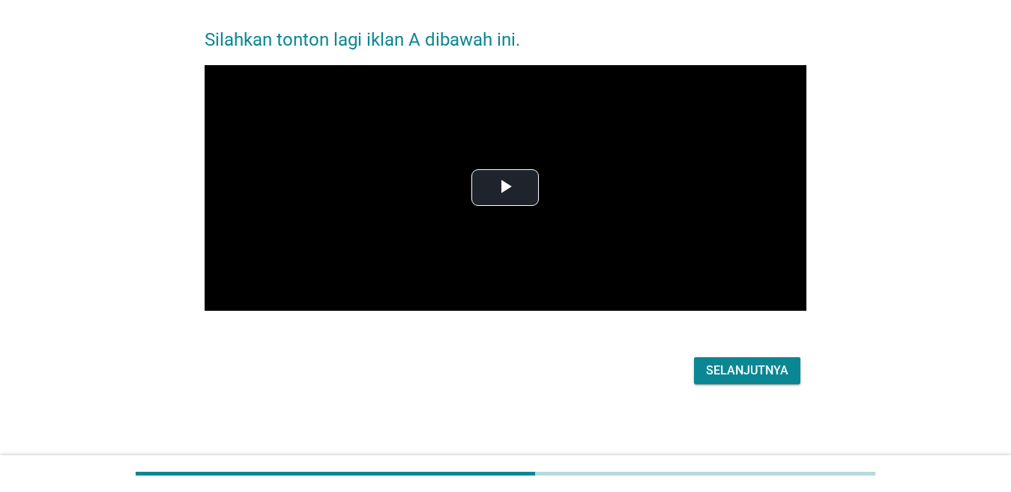
scroll to position [0, 0]
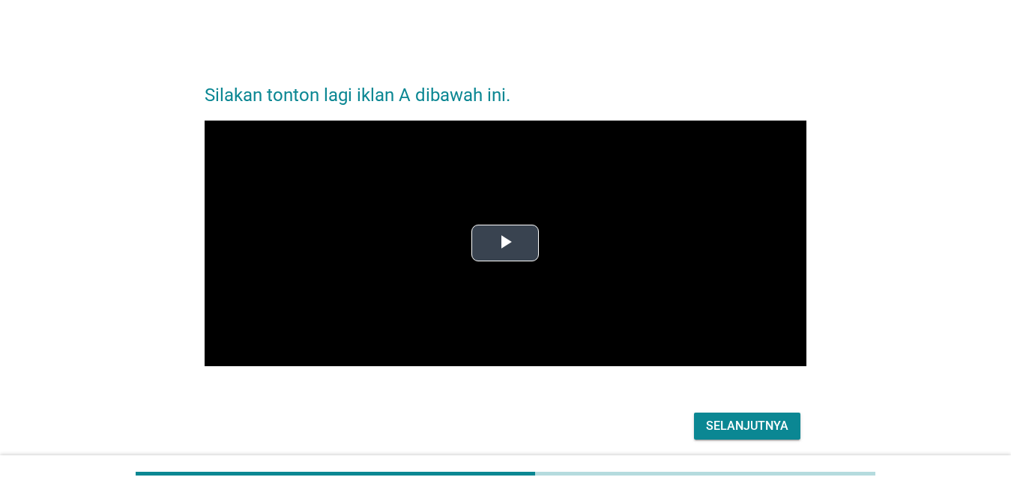
click at [505, 244] on span "Video Player" at bounding box center [505, 244] width 0 height 0
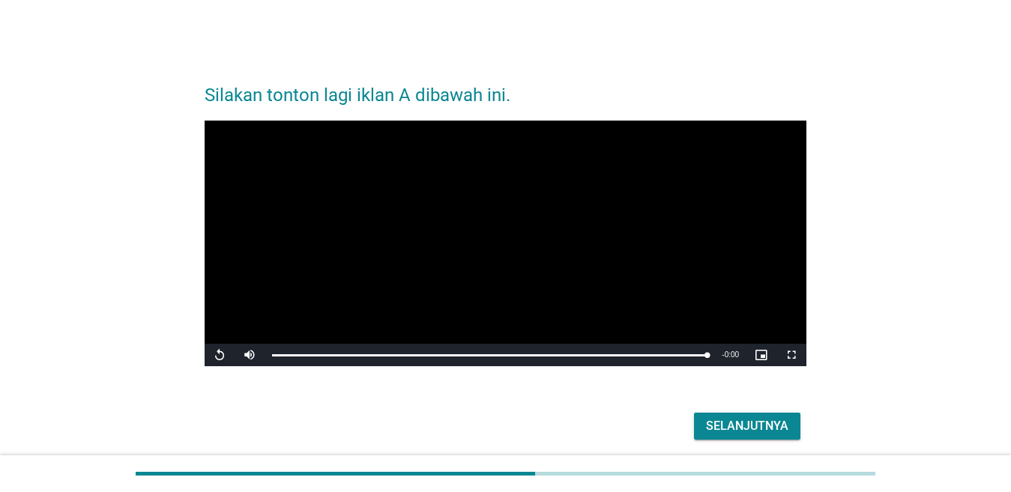
click at [718, 422] on font "Selanjutnya" at bounding box center [747, 426] width 82 height 14
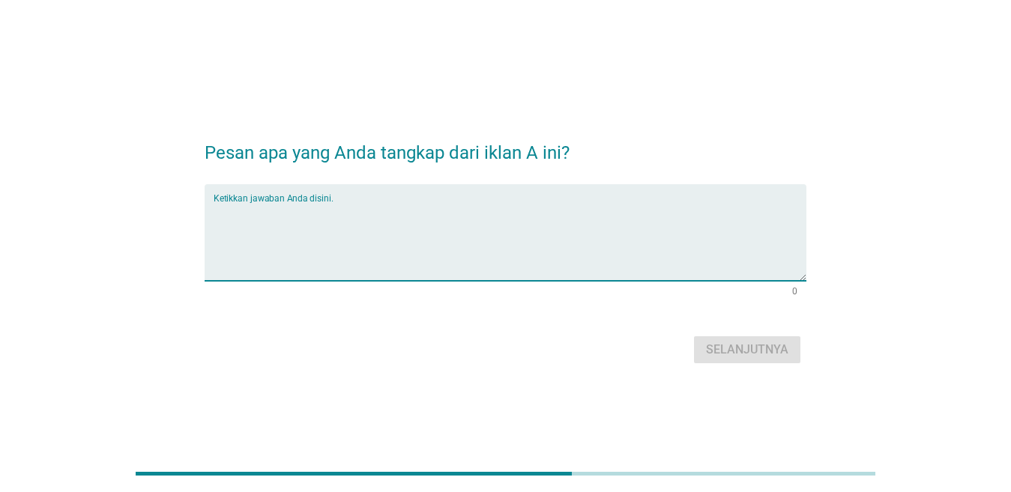
click at [418, 229] on textarea "Ketikkan jawaban Anda disini." at bounding box center [510, 241] width 593 height 79
type textarea "menyelesaikan masalah otot dari dalam"
click at [717, 345] on font "Selanjutnya" at bounding box center [747, 349] width 82 height 14
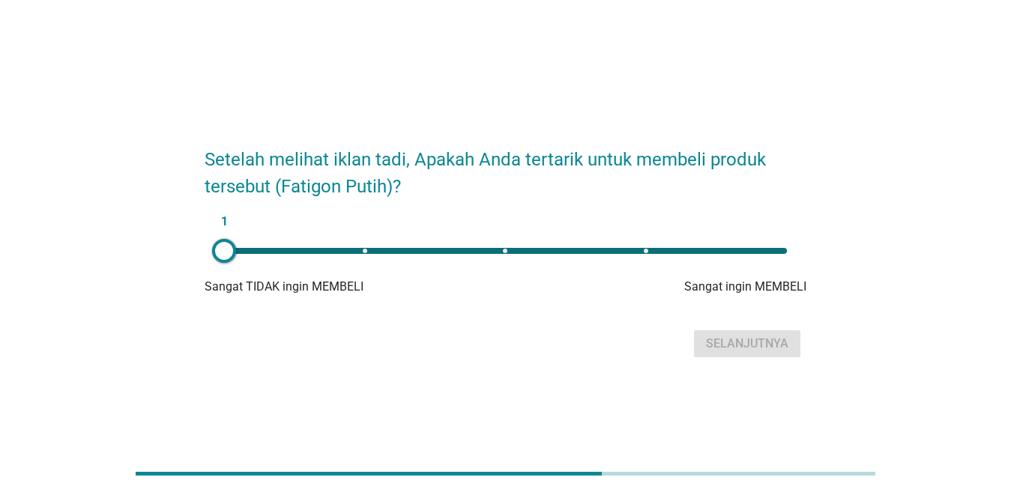
click at [626, 251] on div "1" at bounding box center [505, 251] width 563 height 6
type input "4"
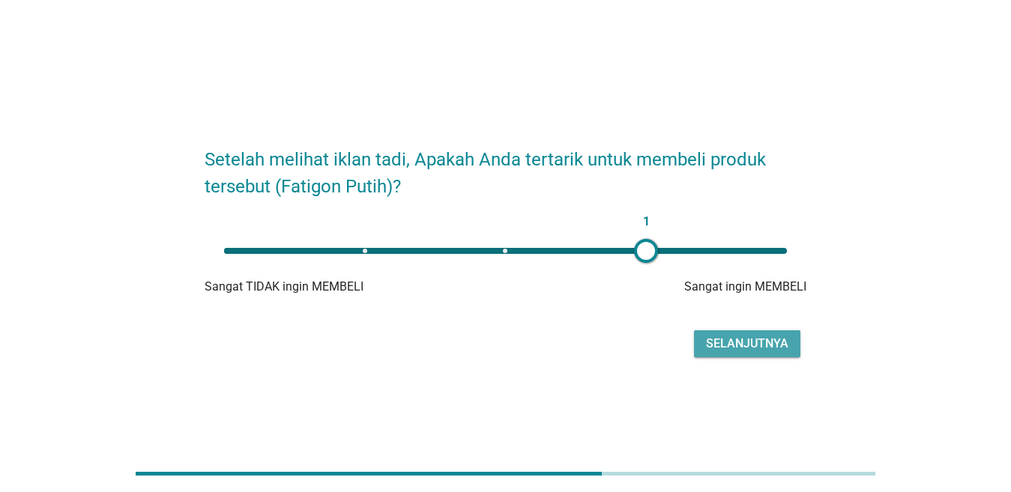
click at [714, 341] on font "Selanjutnya" at bounding box center [747, 343] width 82 height 14
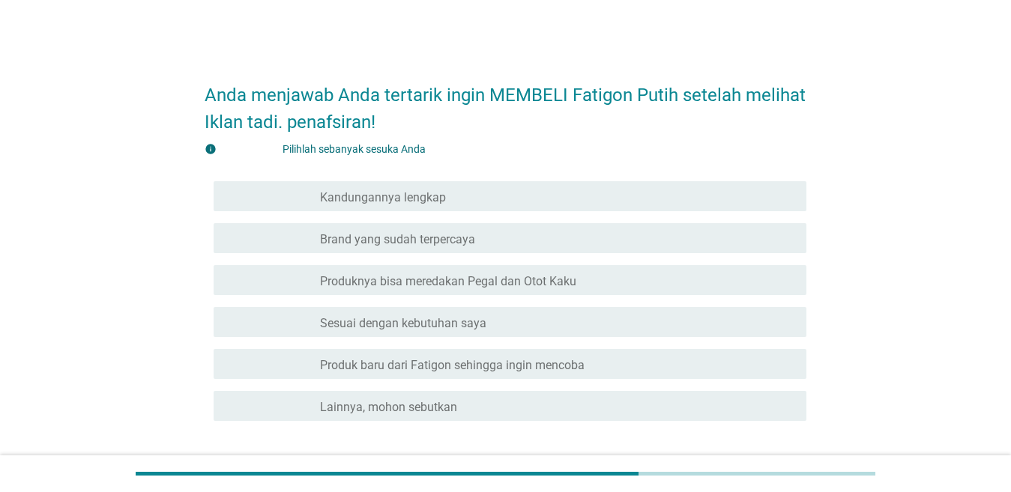
click at [473, 244] on font "Brand yang sudah terpercaya" at bounding box center [397, 239] width 155 height 14
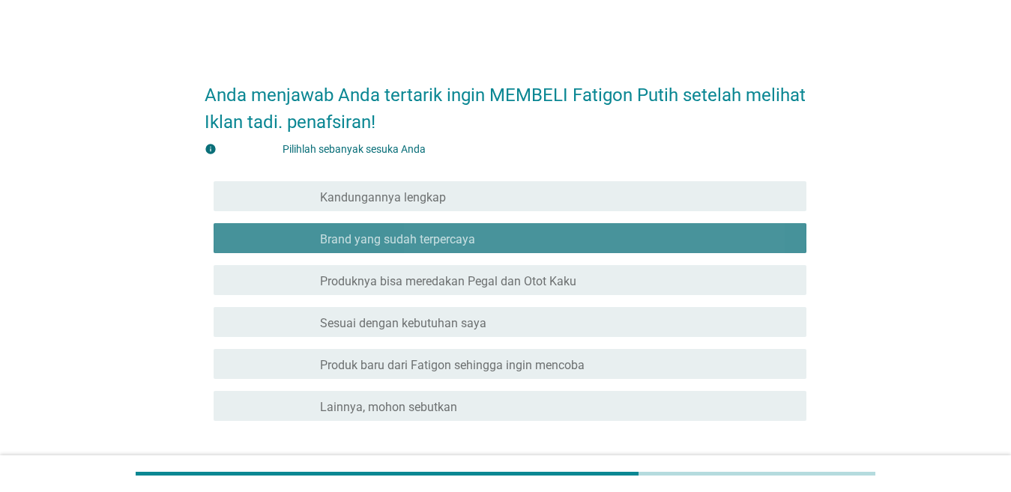
click at [473, 316] on font "Sesuai dengan kebutuhan saya" at bounding box center [403, 323] width 166 height 14
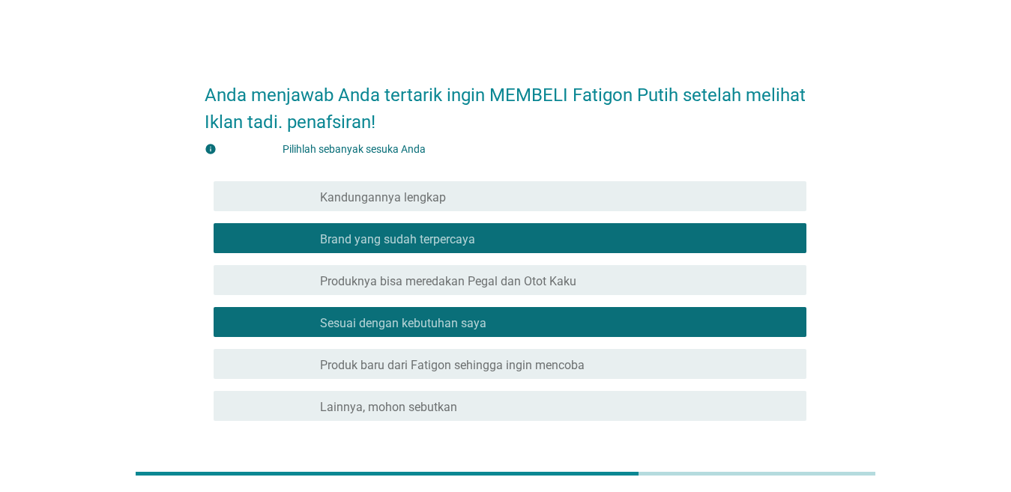
scroll to position [75, 0]
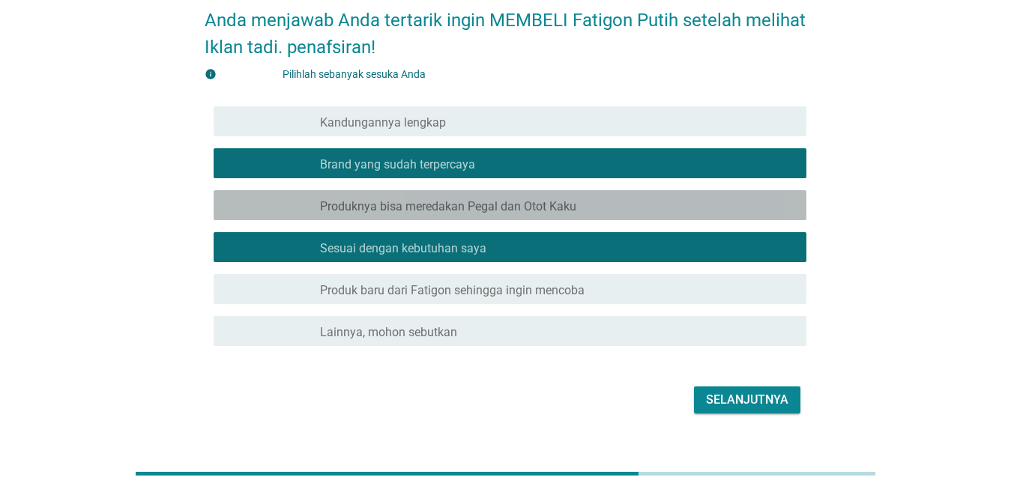
click at [480, 213] on font "Produknya bisa meredakan Pegal dan Otot Kaku" at bounding box center [448, 206] width 256 height 14
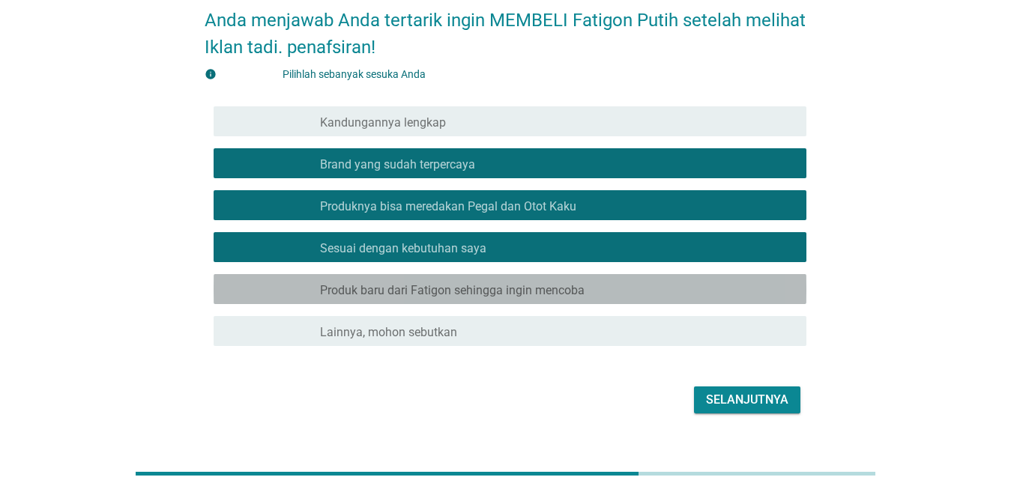
click at [475, 284] on font "Produk baru dari Fatigon sehingga ingin mencoba" at bounding box center [452, 290] width 264 height 14
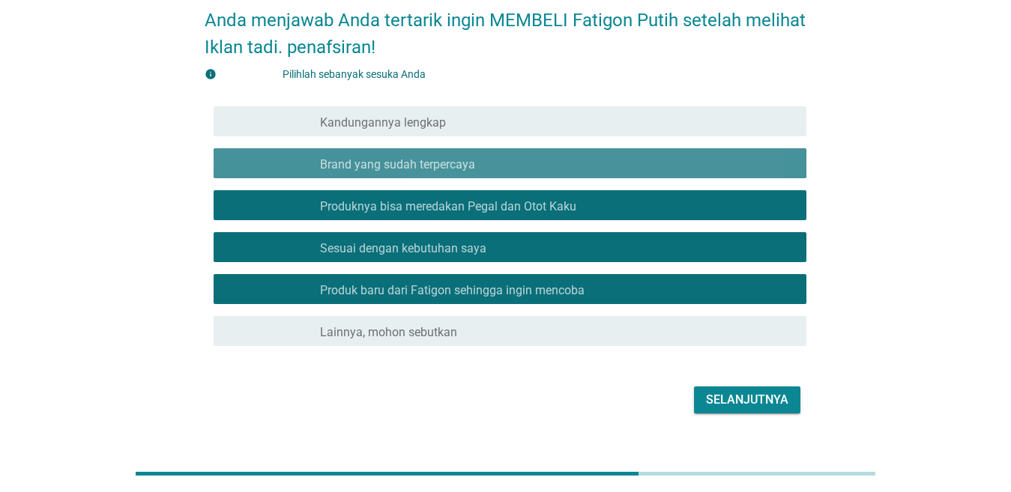
click at [475, 169] on div "garis besar kotak centang kosong Brand yang sudah terpercaya" at bounding box center [557, 163] width 474 height 18
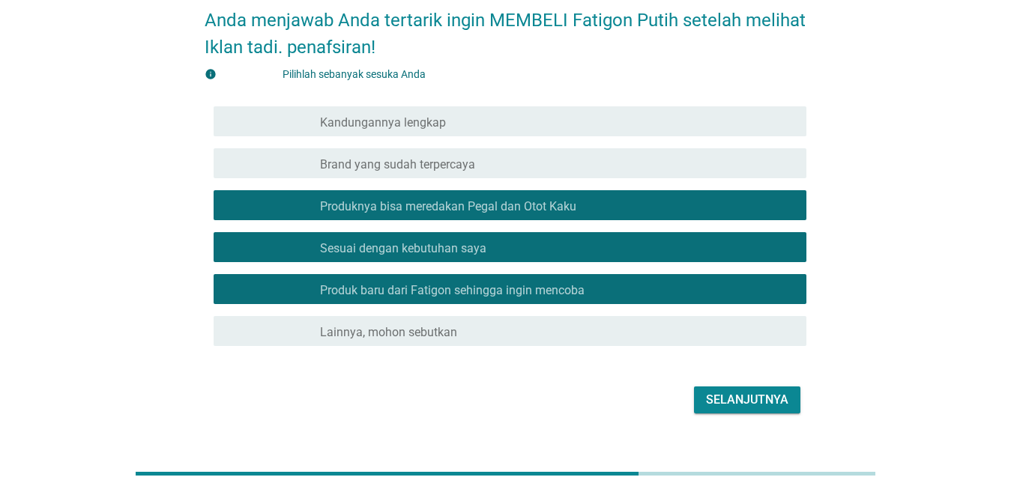
click at [729, 408] on font "Selanjutnya" at bounding box center [747, 400] width 82 height 18
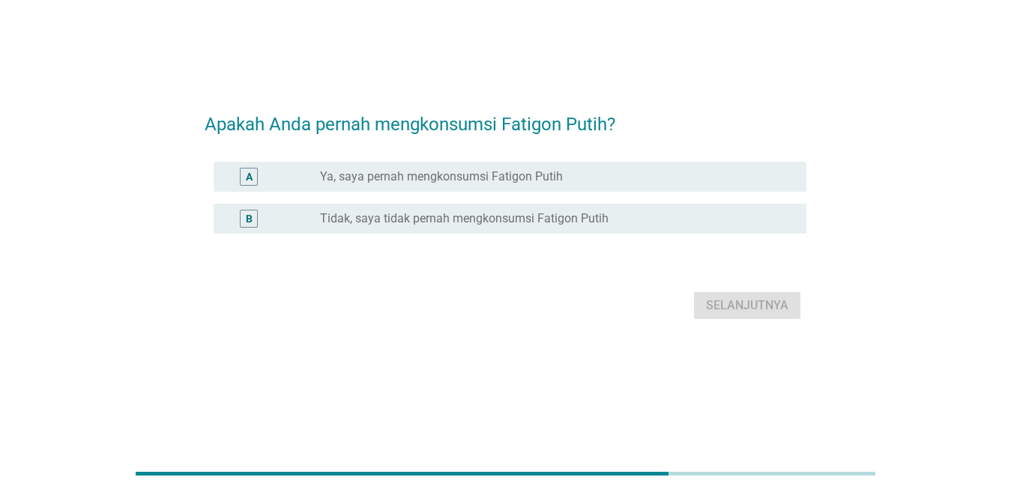
scroll to position [0, 0]
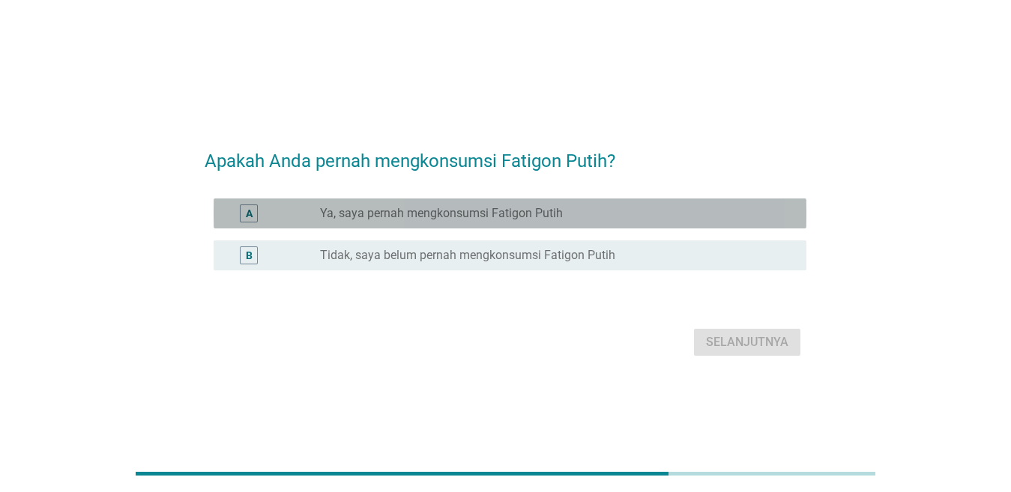
click at [506, 220] on font "Ya, saya pernah mengkonsumsi Fatigon Putih" at bounding box center [441, 213] width 243 height 15
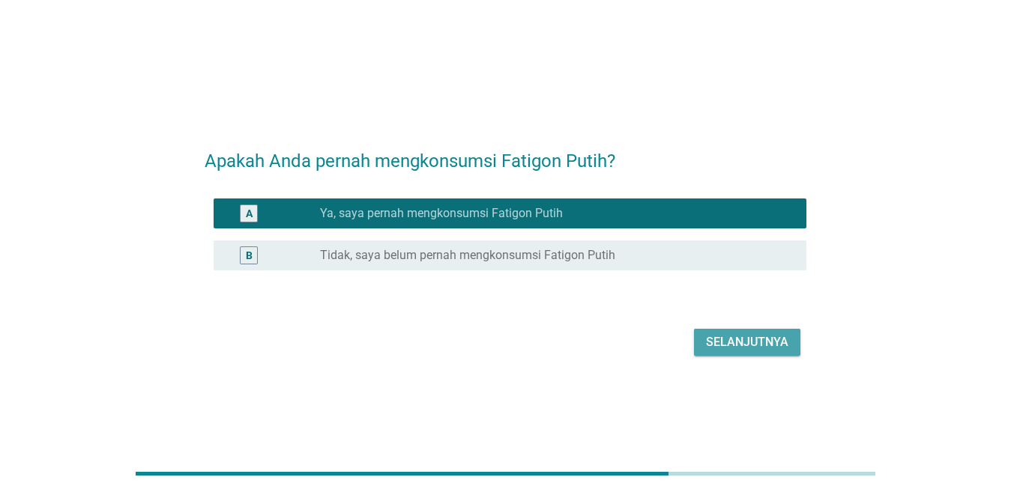
click at [717, 345] on font "Selanjutnya" at bounding box center [747, 342] width 82 height 14
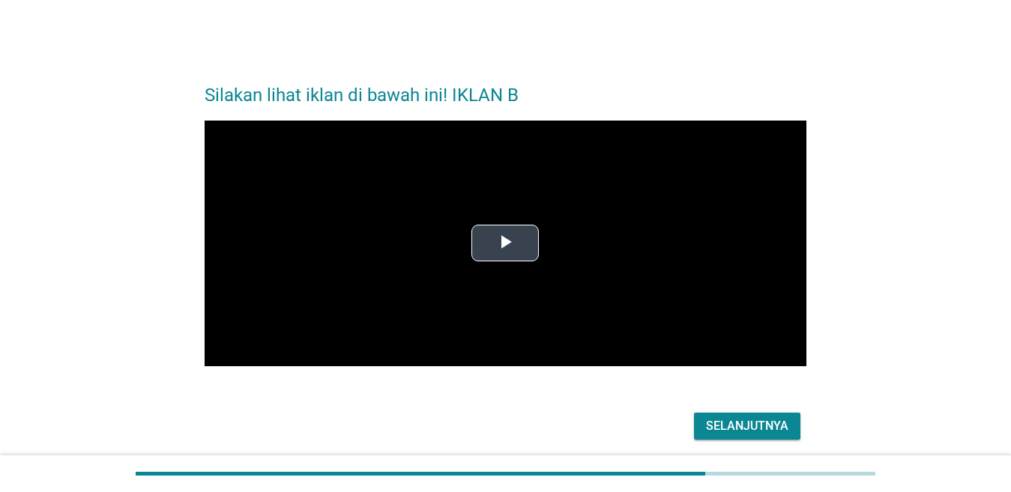
click at [505, 244] on span "Video Player" at bounding box center [505, 244] width 0 height 0
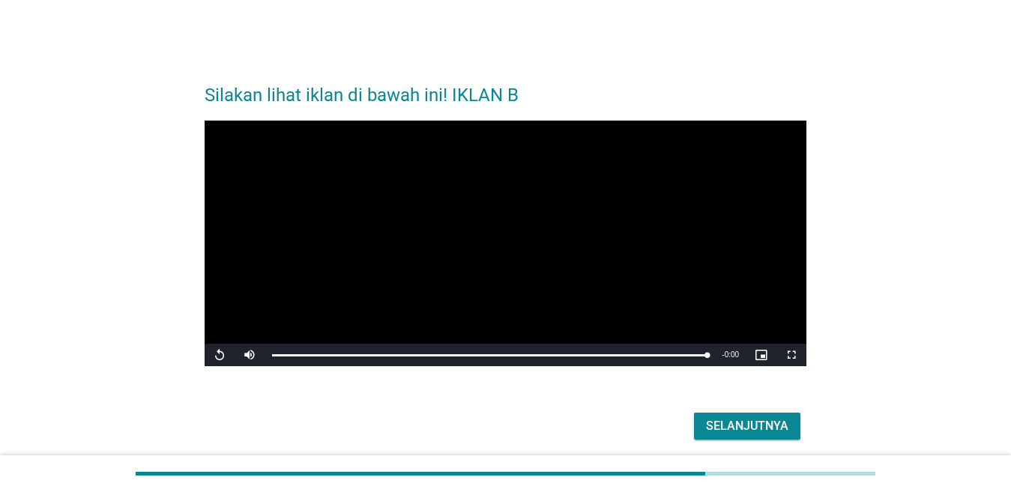
click at [781, 430] on font "Selanjutnya" at bounding box center [747, 426] width 82 height 14
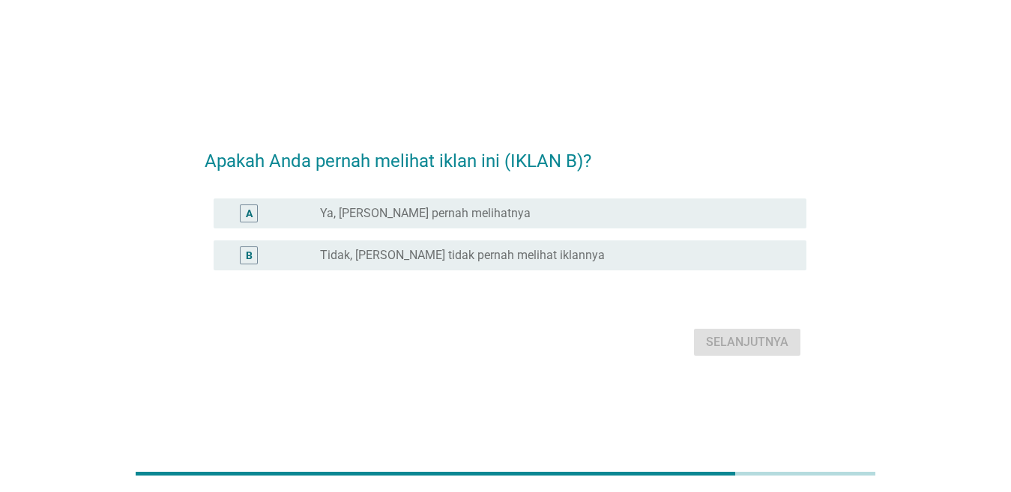
click at [575, 212] on div "tombol radio tidak dicentang Ya, [PERSON_NAME] pernah melihatnya" at bounding box center [551, 213] width 462 height 15
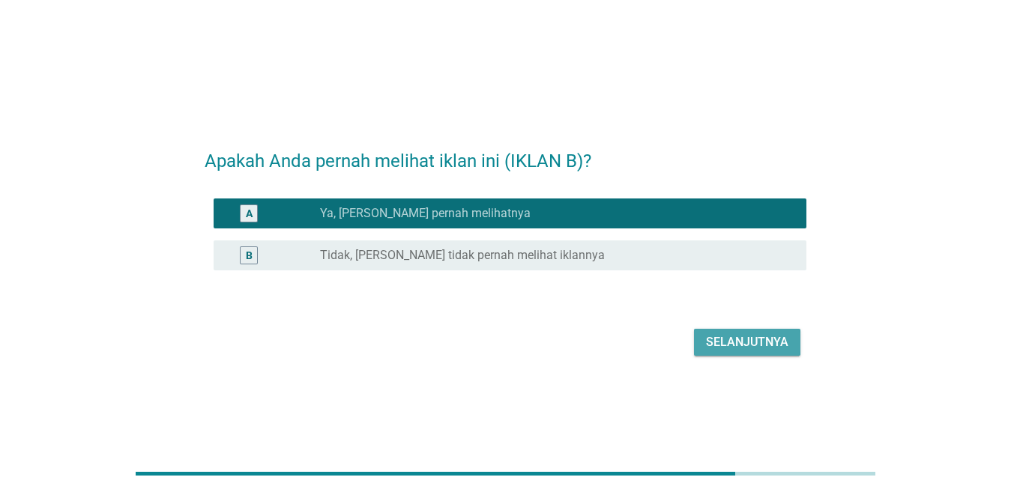
click at [734, 345] on font "Selanjutnya" at bounding box center [747, 342] width 82 height 14
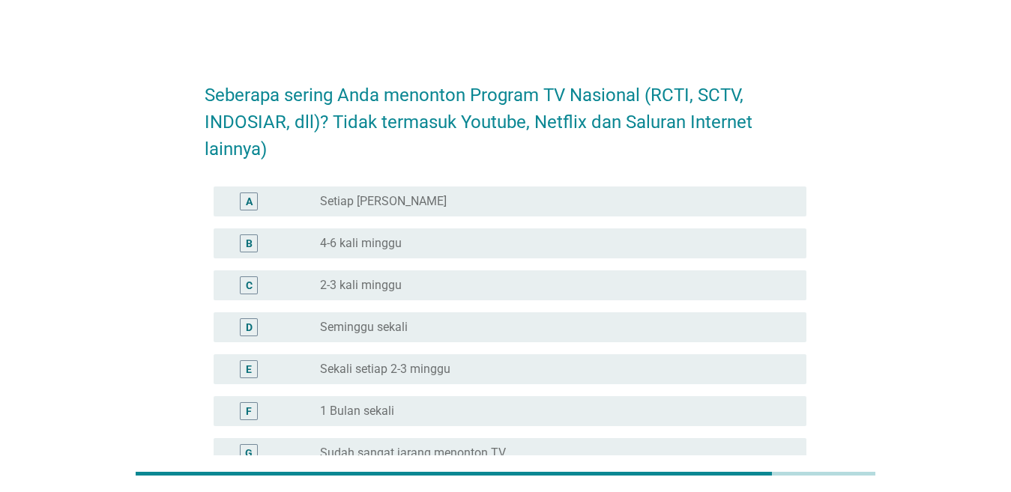
click at [395, 208] on div "tombol radio tidak dicentang Setiap Hari" at bounding box center [551, 201] width 462 height 15
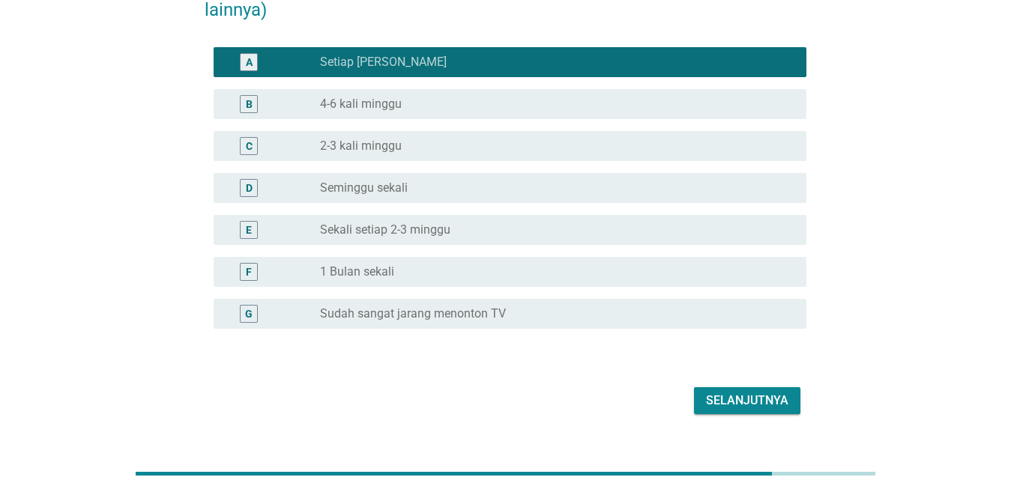
scroll to position [169, 0]
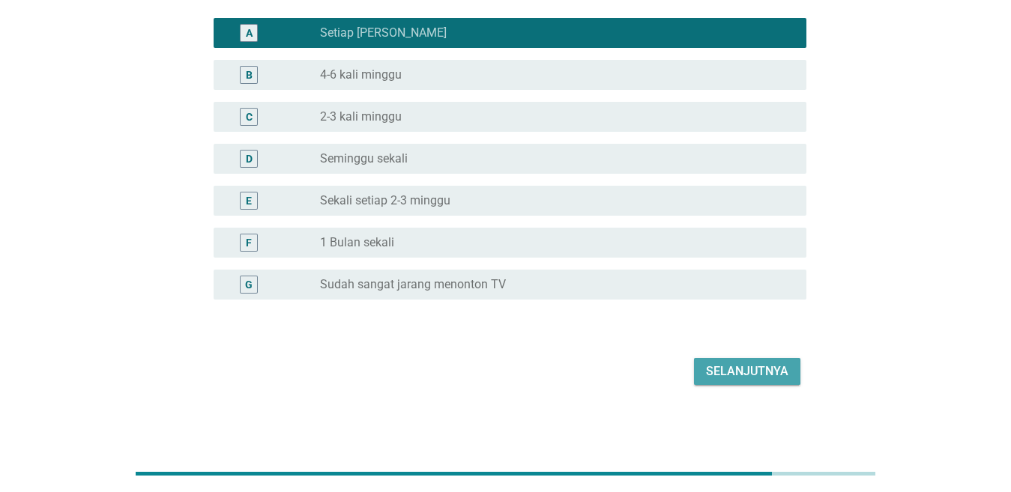
click at [740, 367] on font "Selanjutnya" at bounding box center [747, 371] width 82 height 14
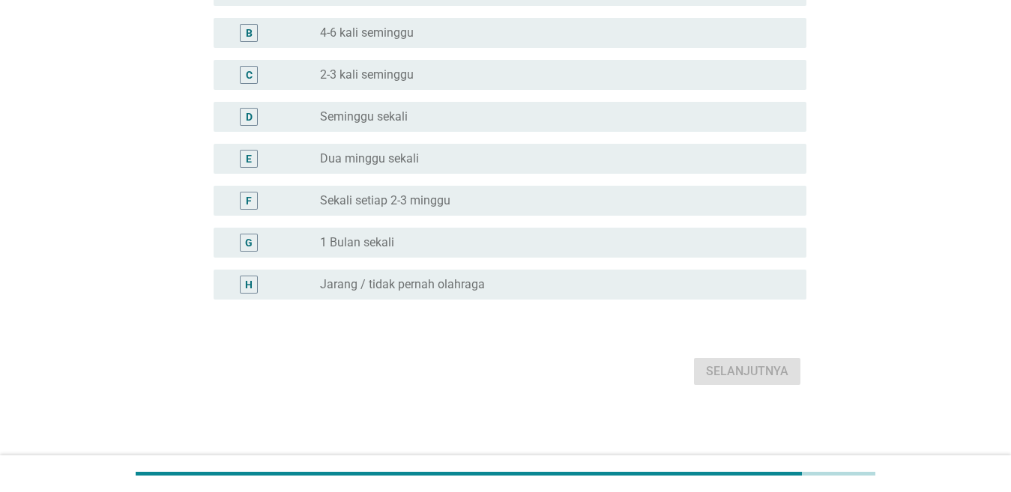
scroll to position [0, 0]
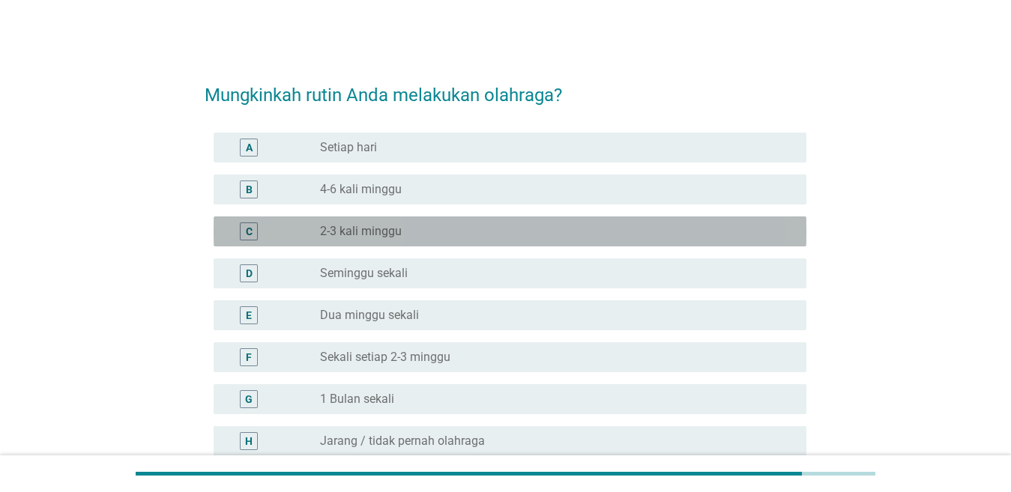
click at [486, 226] on div "tombol radio tidak dicentang 2-3 kali minggu" at bounding box center [551, 231] width 462 height 15
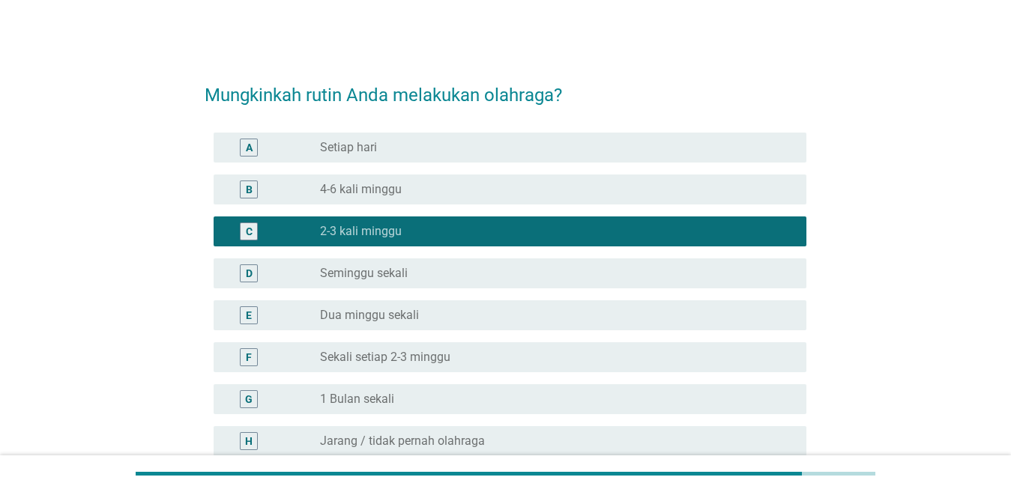
scroll to position [157, 0]
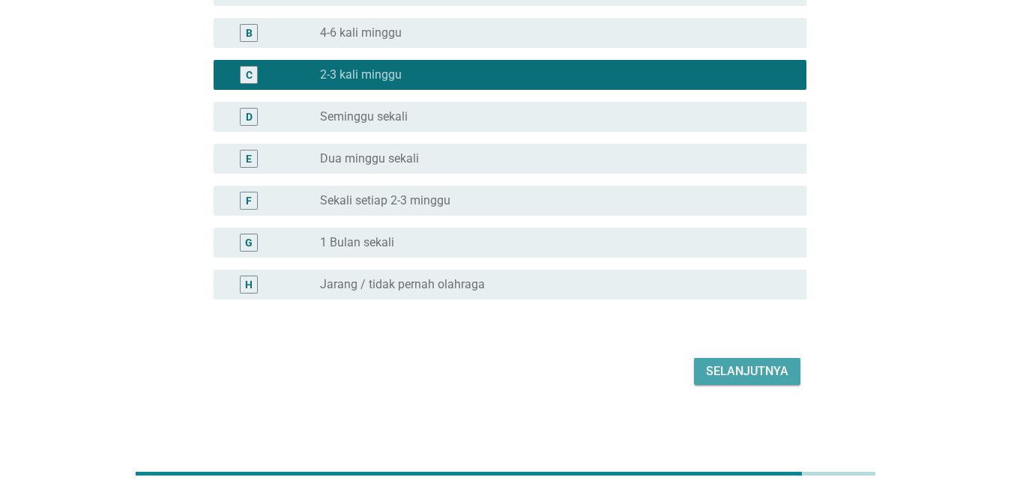
click at [750, 364] on font "Selanjutnya" at bounding box center [747, 371] width 82 height 14
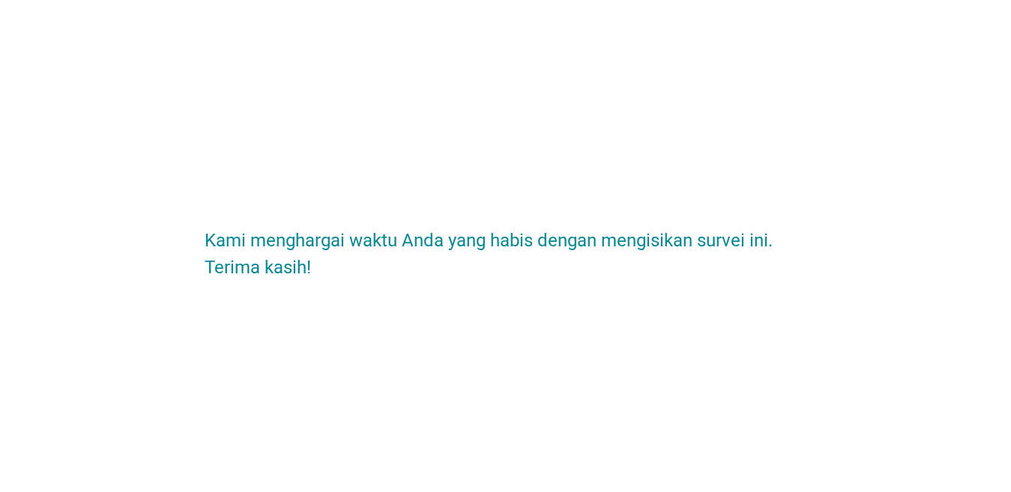
scroll to position [0, 0]
